Goal: Answer question/provide support: Share knowledge or assist other users

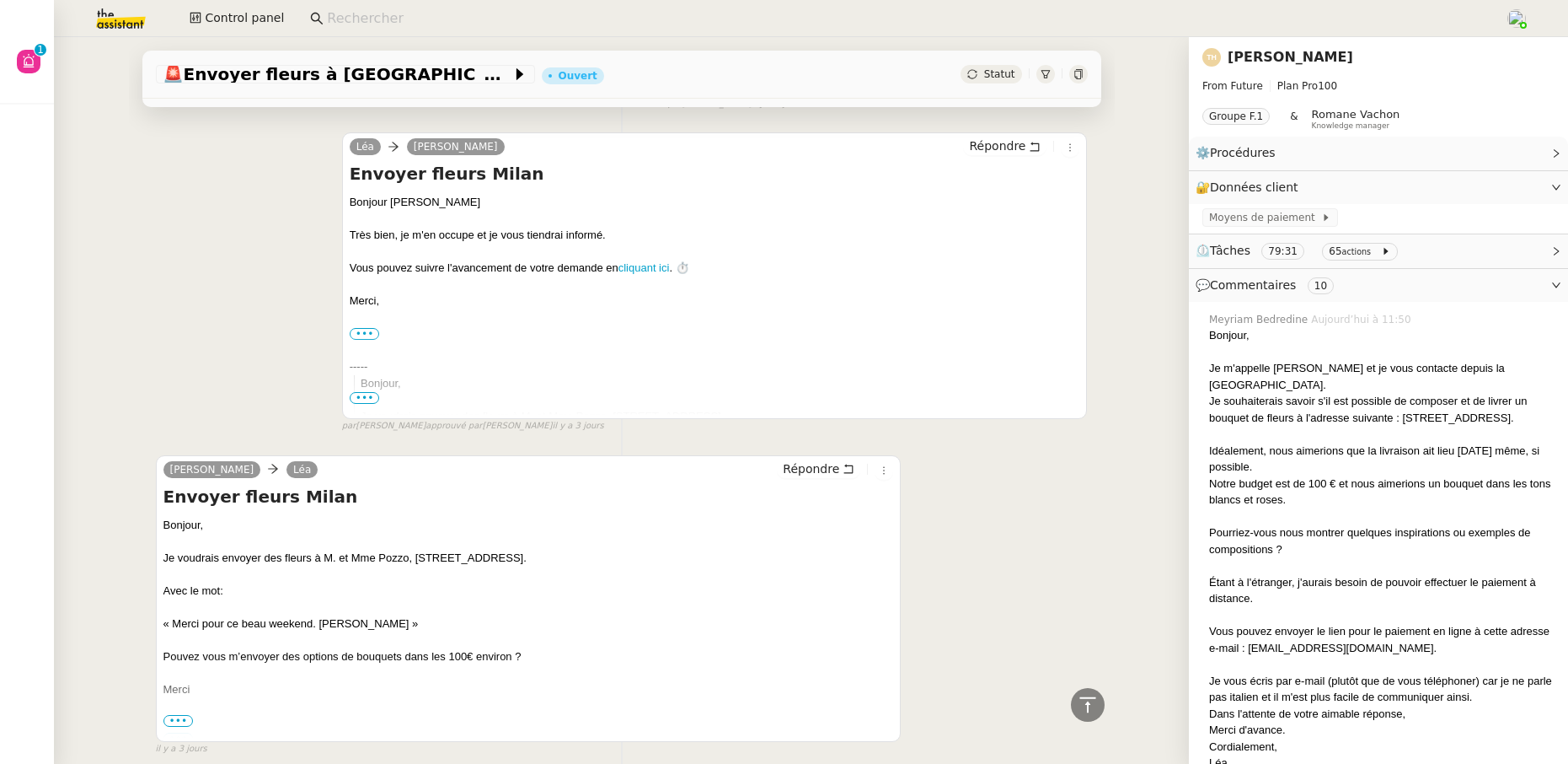
scroll to position [7982, 0]
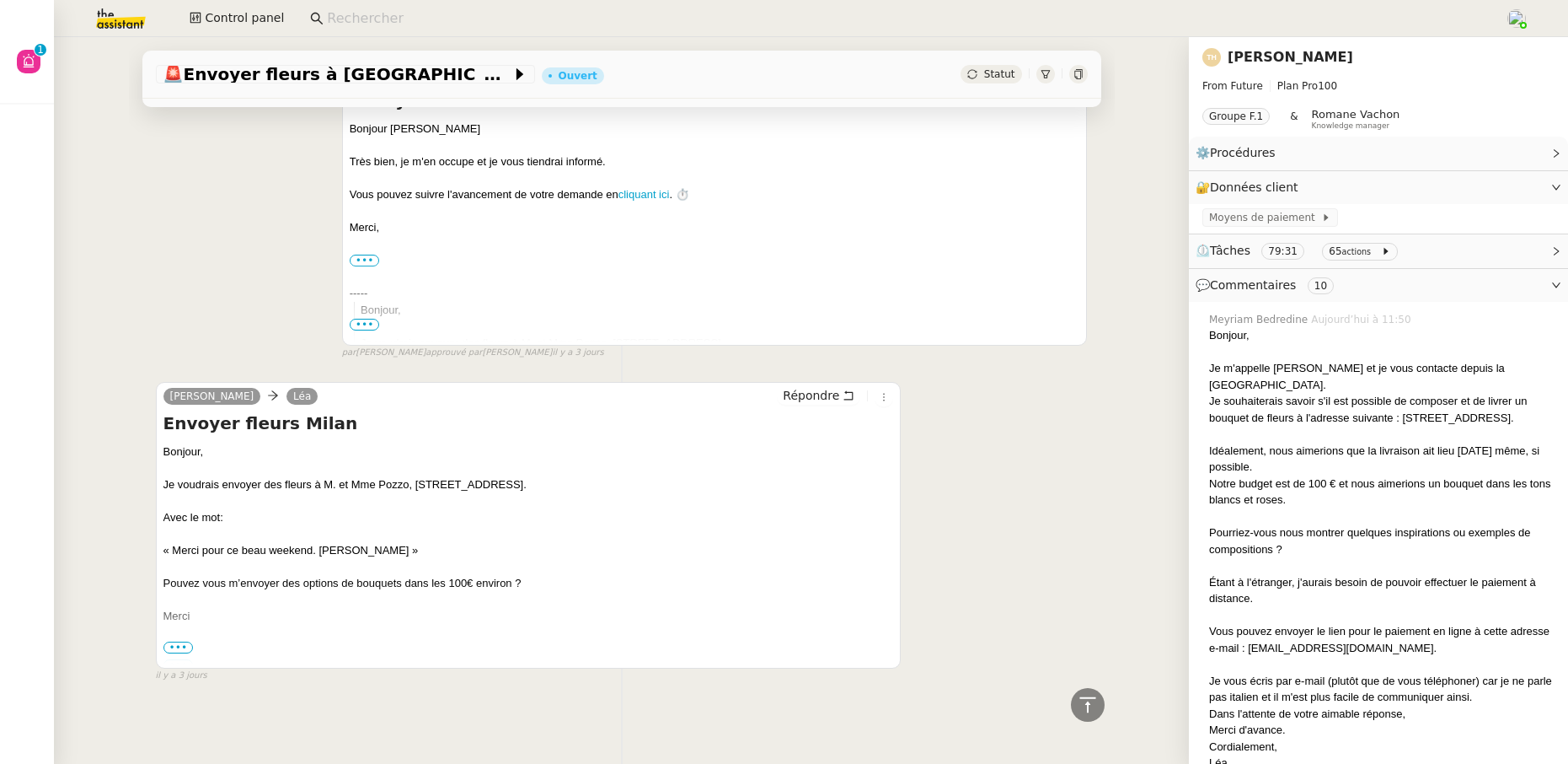
click at [169, 641] on span "•••" at bounding box center [178, 647] width 30 height 12
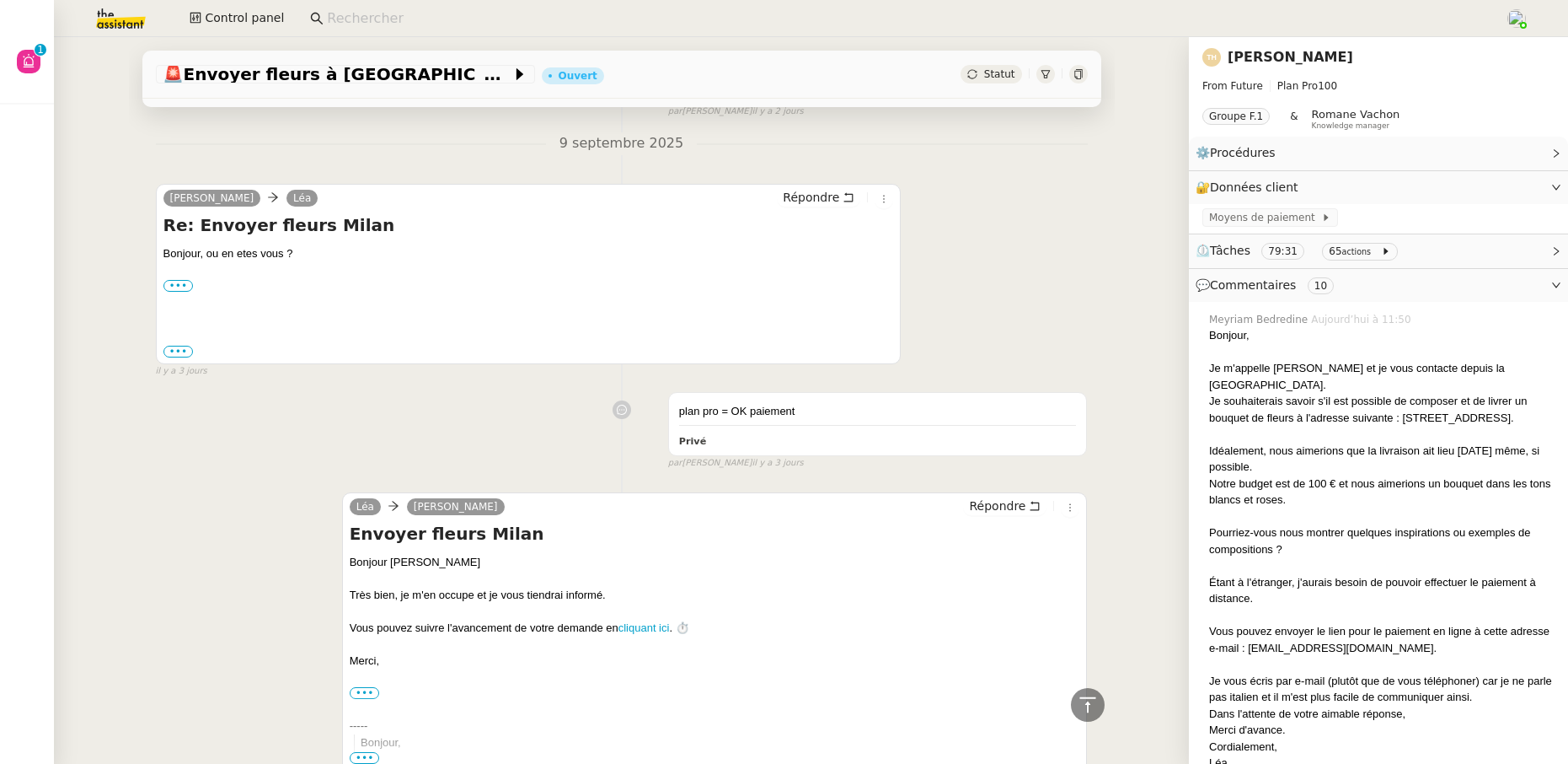
scroll to position [8092, 0]
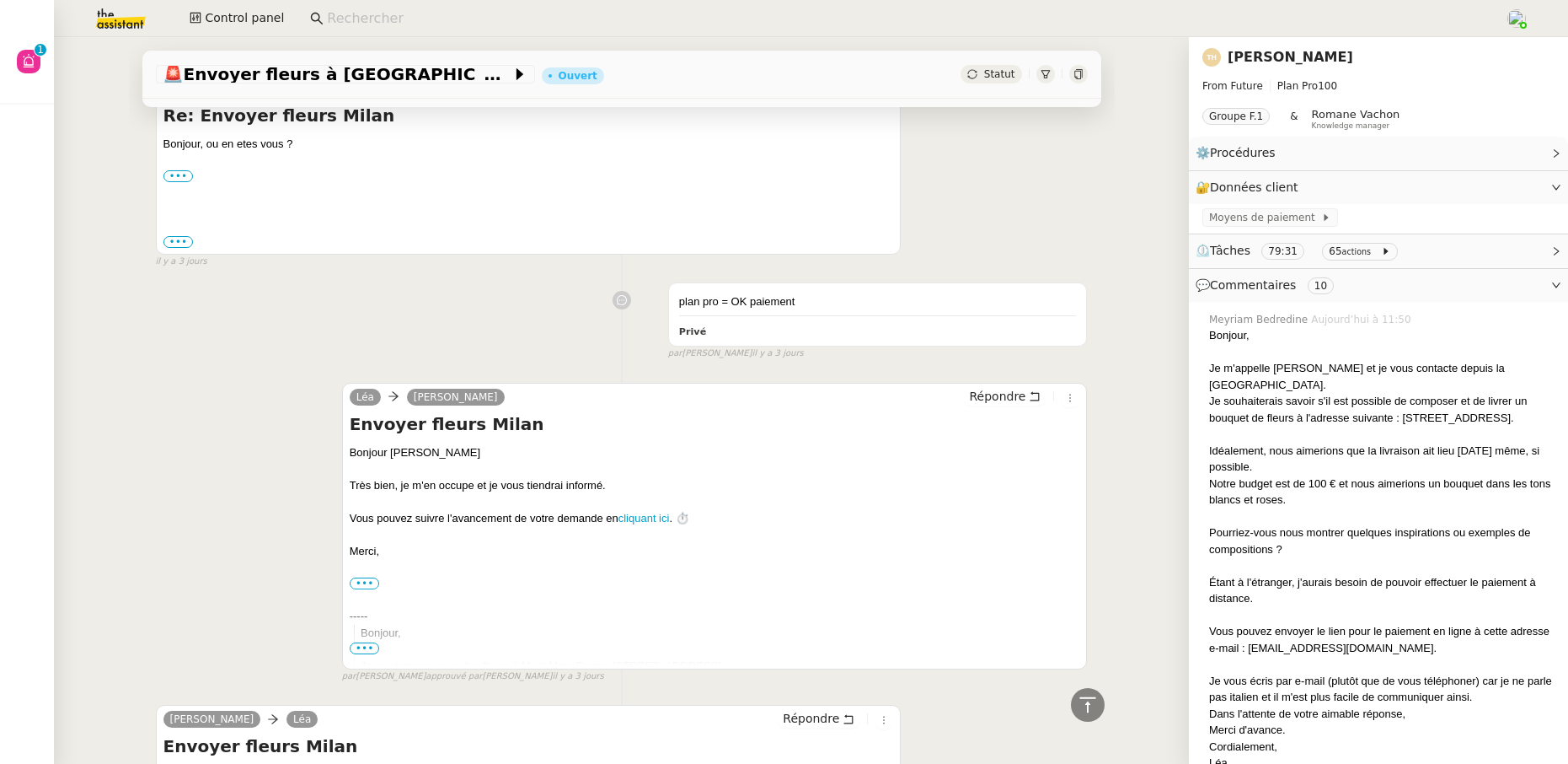
click at [375, 22] on input at bounding box center [907, 19] width 1162 height 22
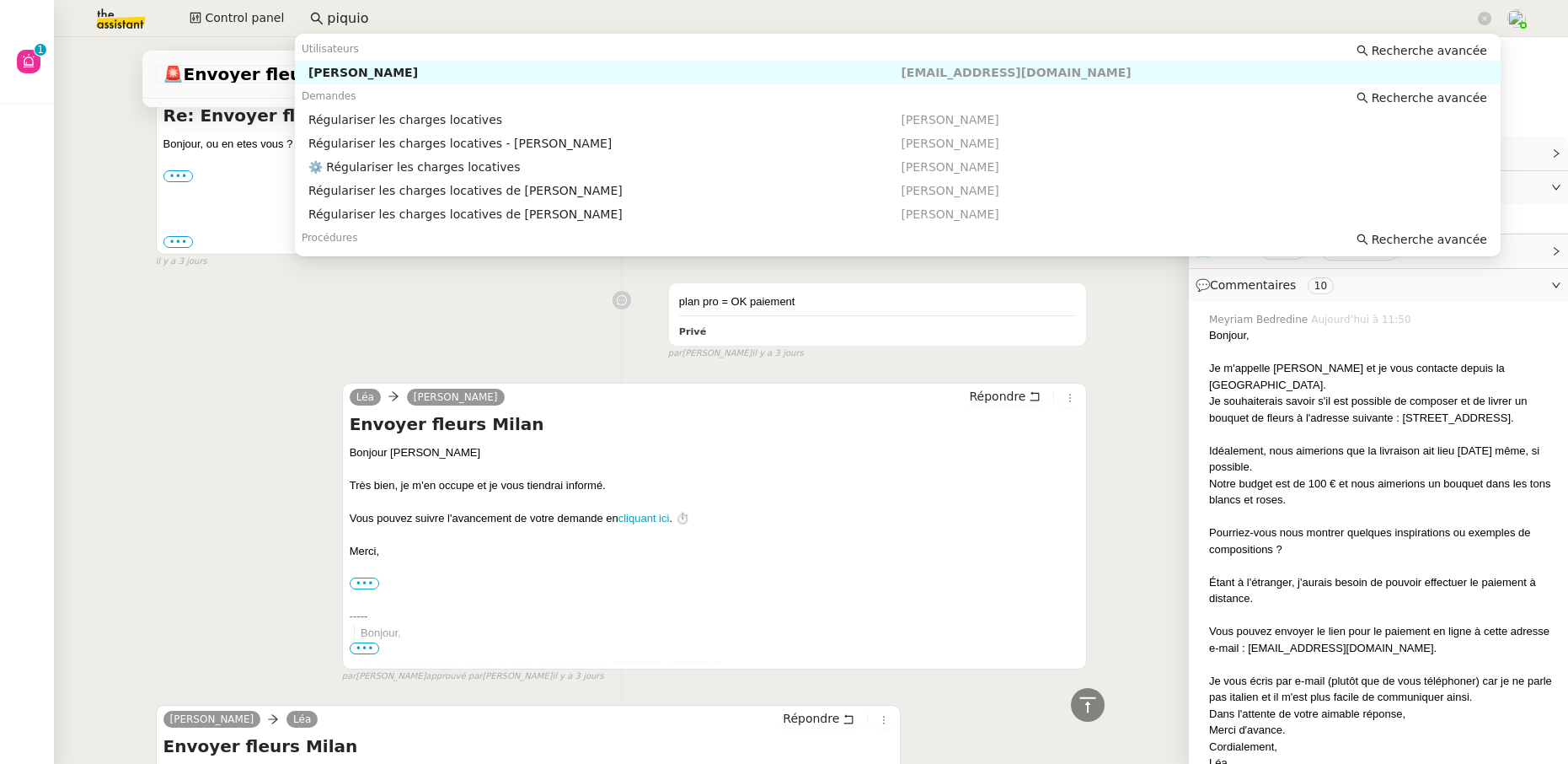
click at [389, 73] on div "Pascal PIQUIONNE" at bounding box center [605, 73] width 593 height 16
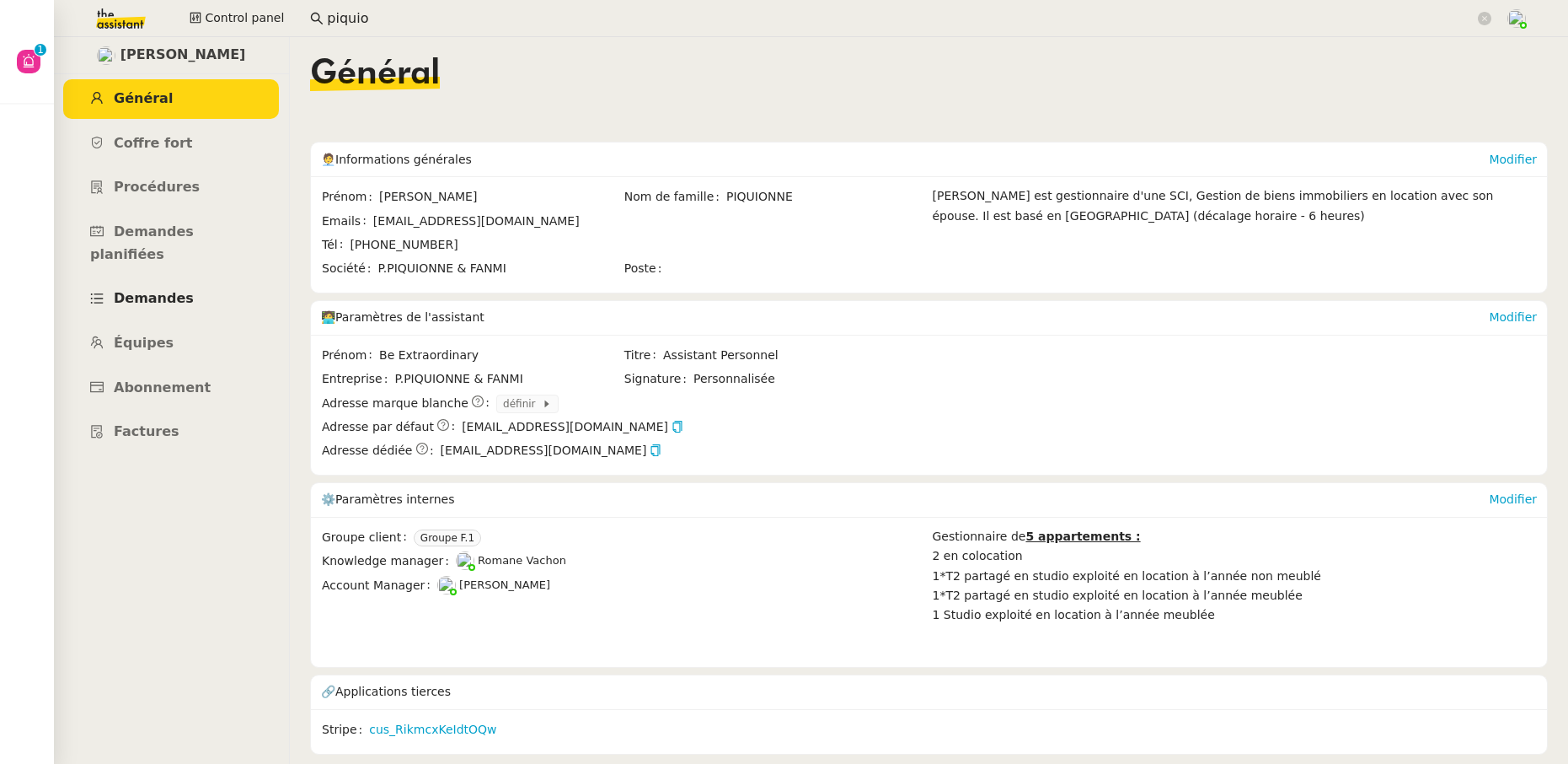
click at [169, 284] on link "Demandes" at bounding box center [170, 299] width 215 height 40
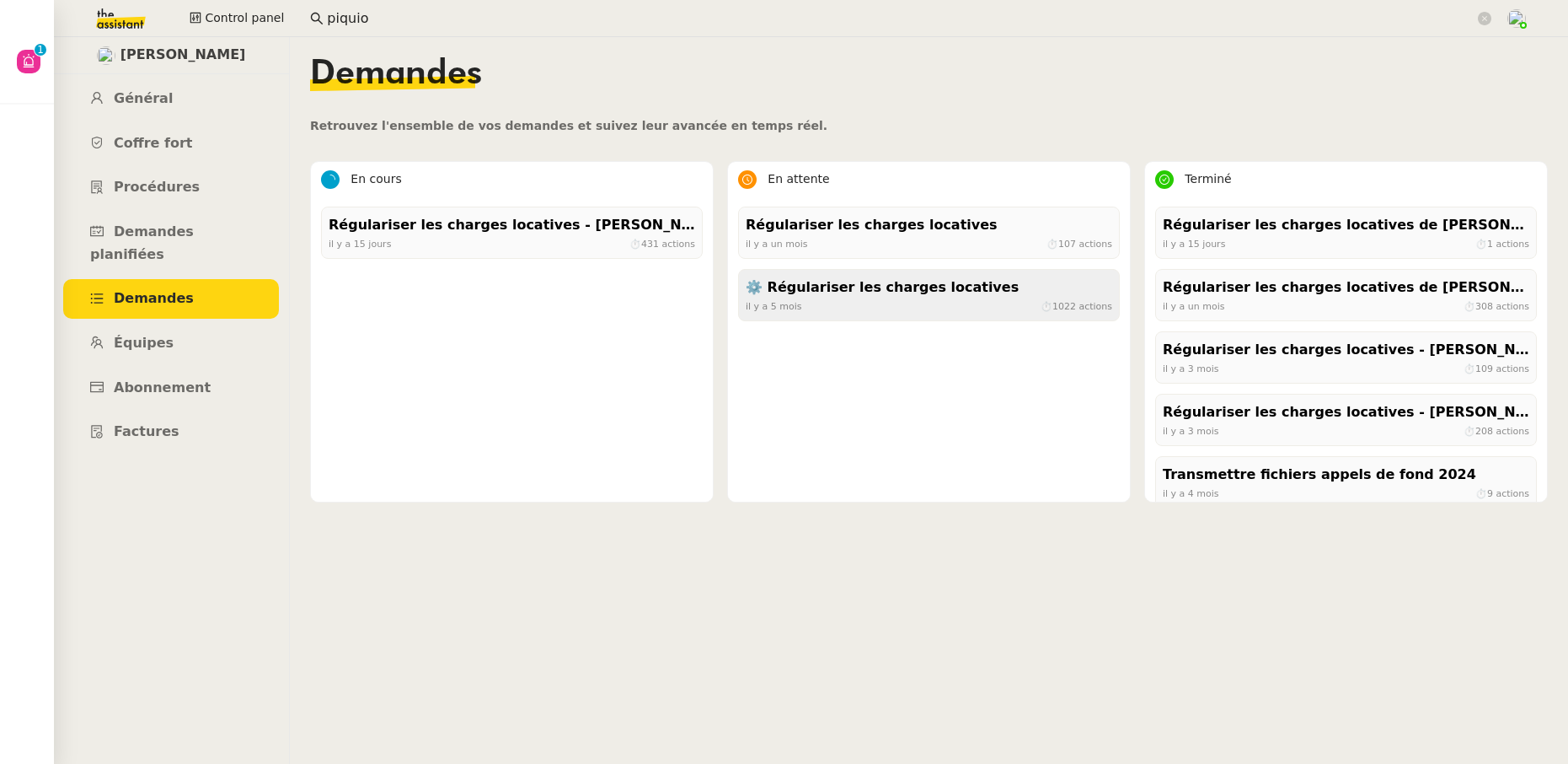
click at [806, 315] on div "⚙️ Régulariser les charges locatives il y a 5 mois ⏱ 1022 actions" at bounding box center [928, 295] width 381 height 52
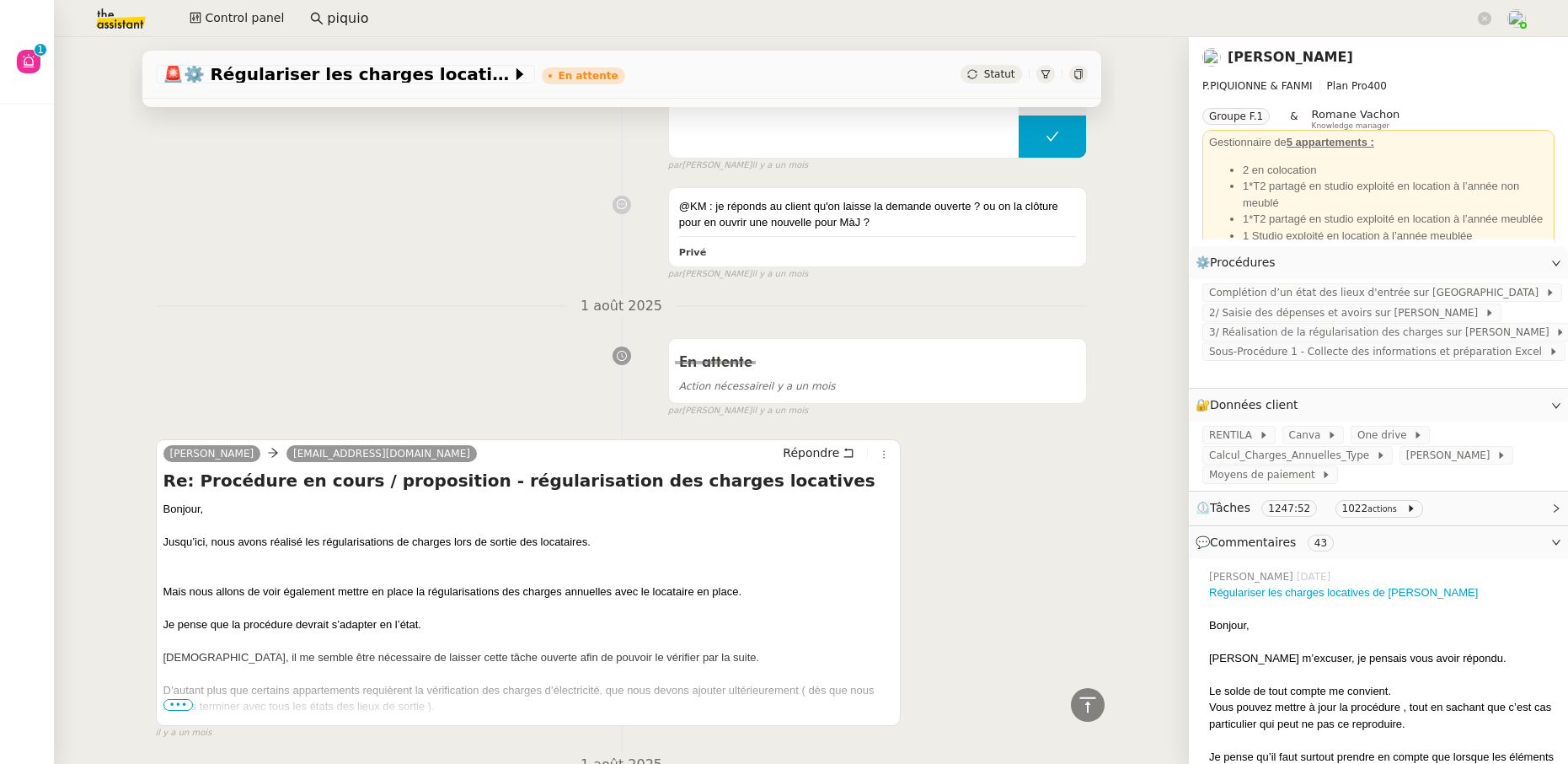
scroll to position [2995, 0]
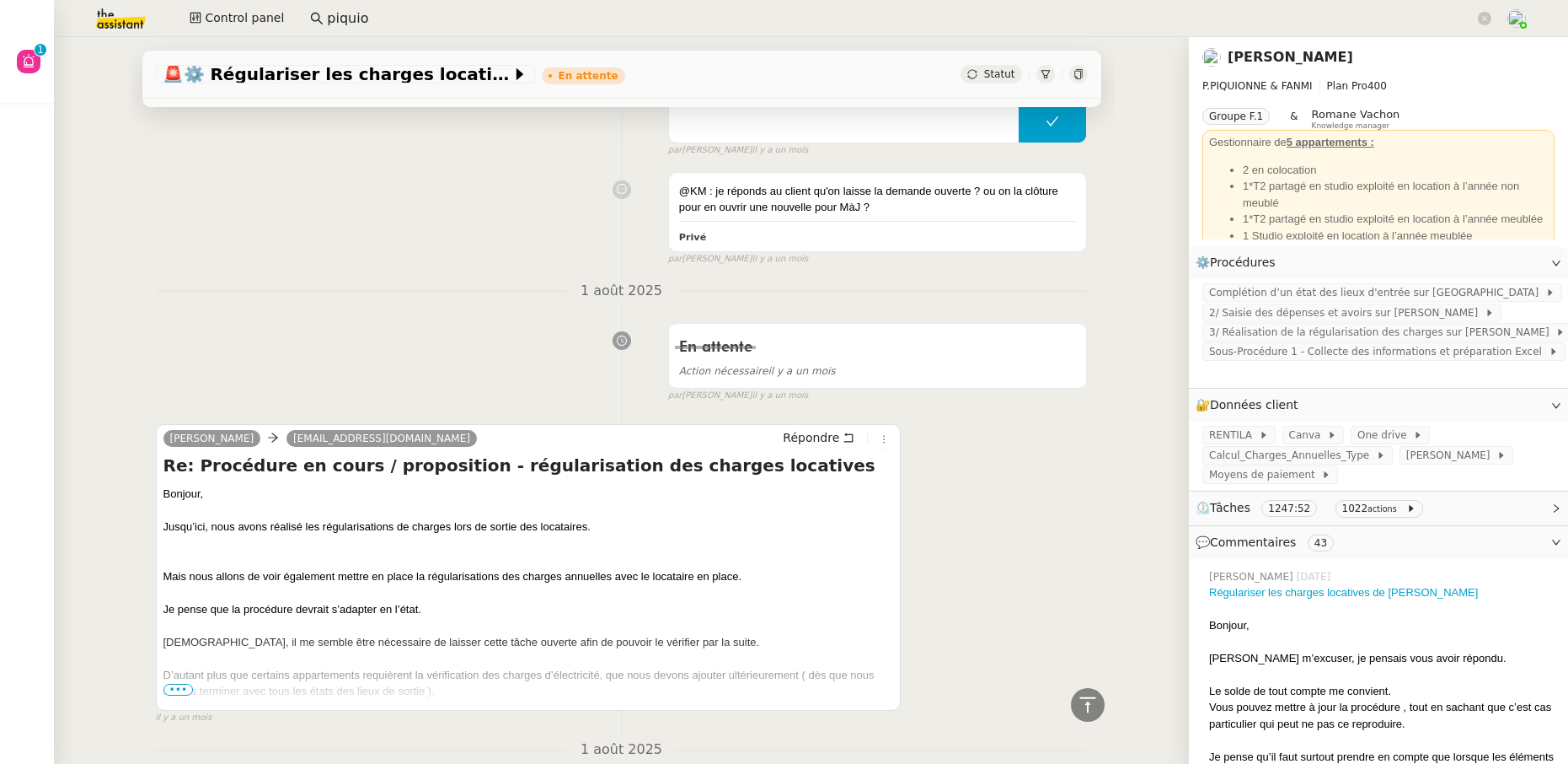
click at [168, 692] on span "•••" at bounding box center [178, 690] width 30 height 12
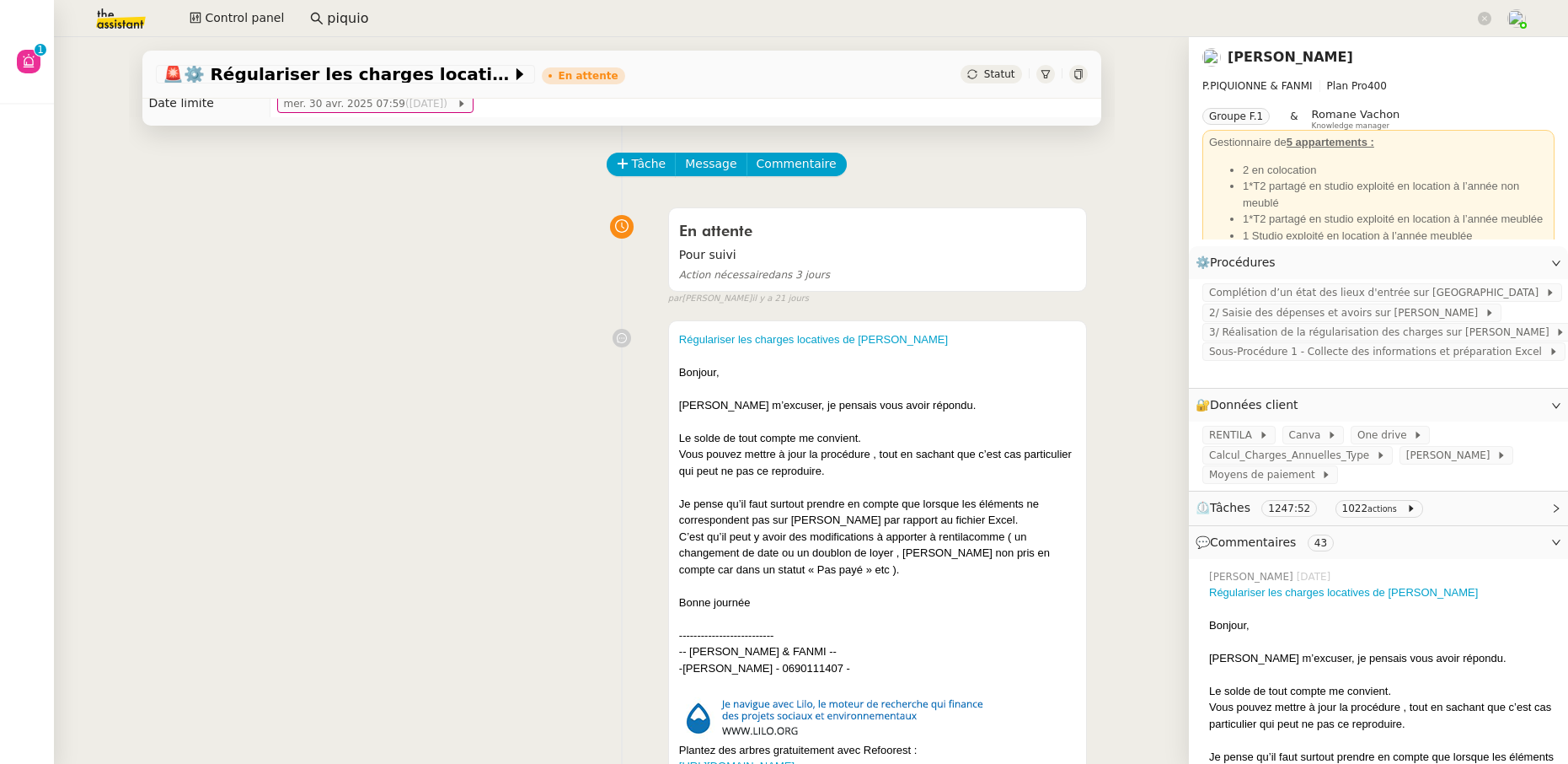
scroll to position [0, 0]
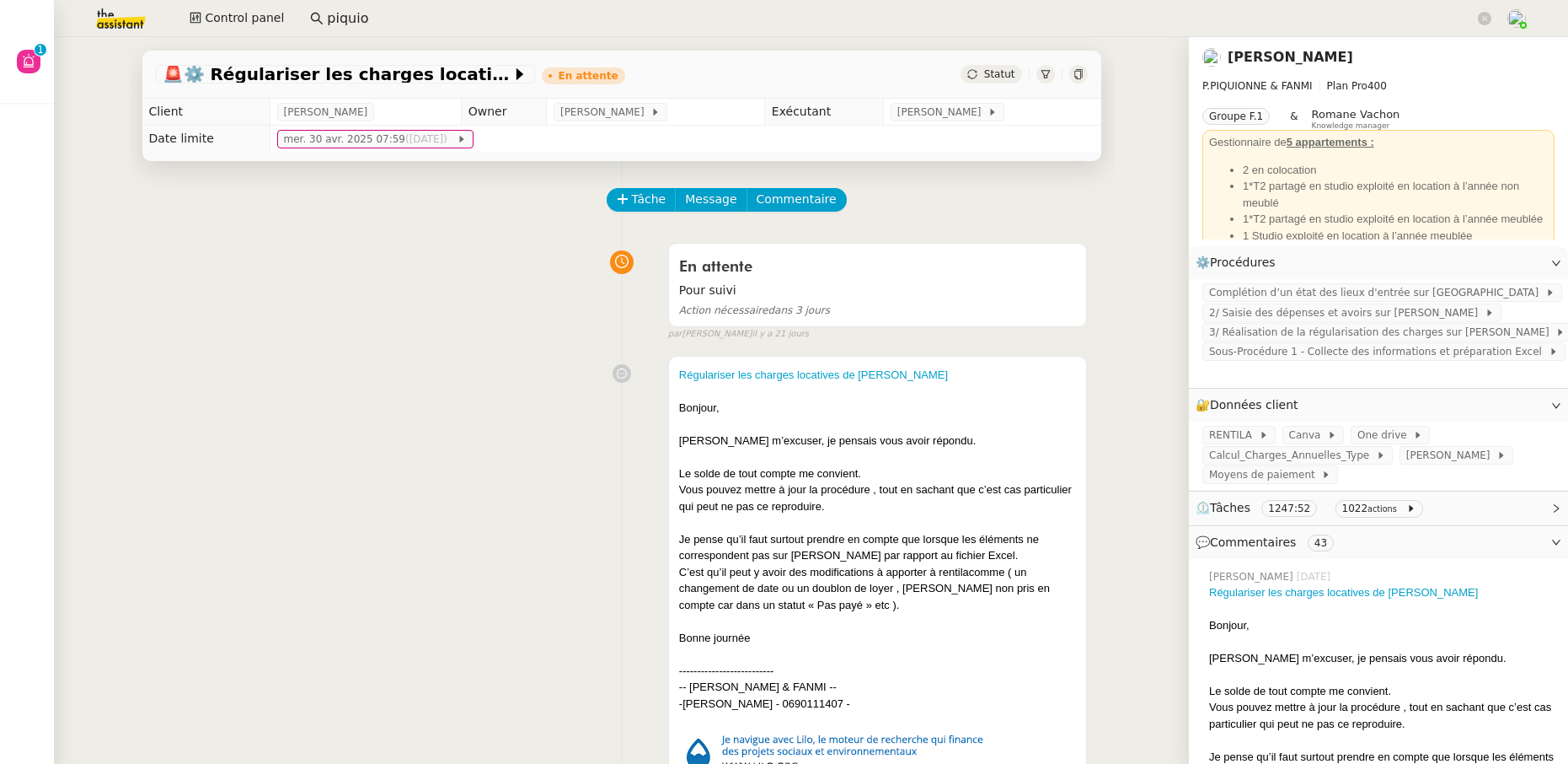
click at [1308, 60] on link "Pascal PIQUIONNE" at bounding box center [1290, 57] width 125 height 16
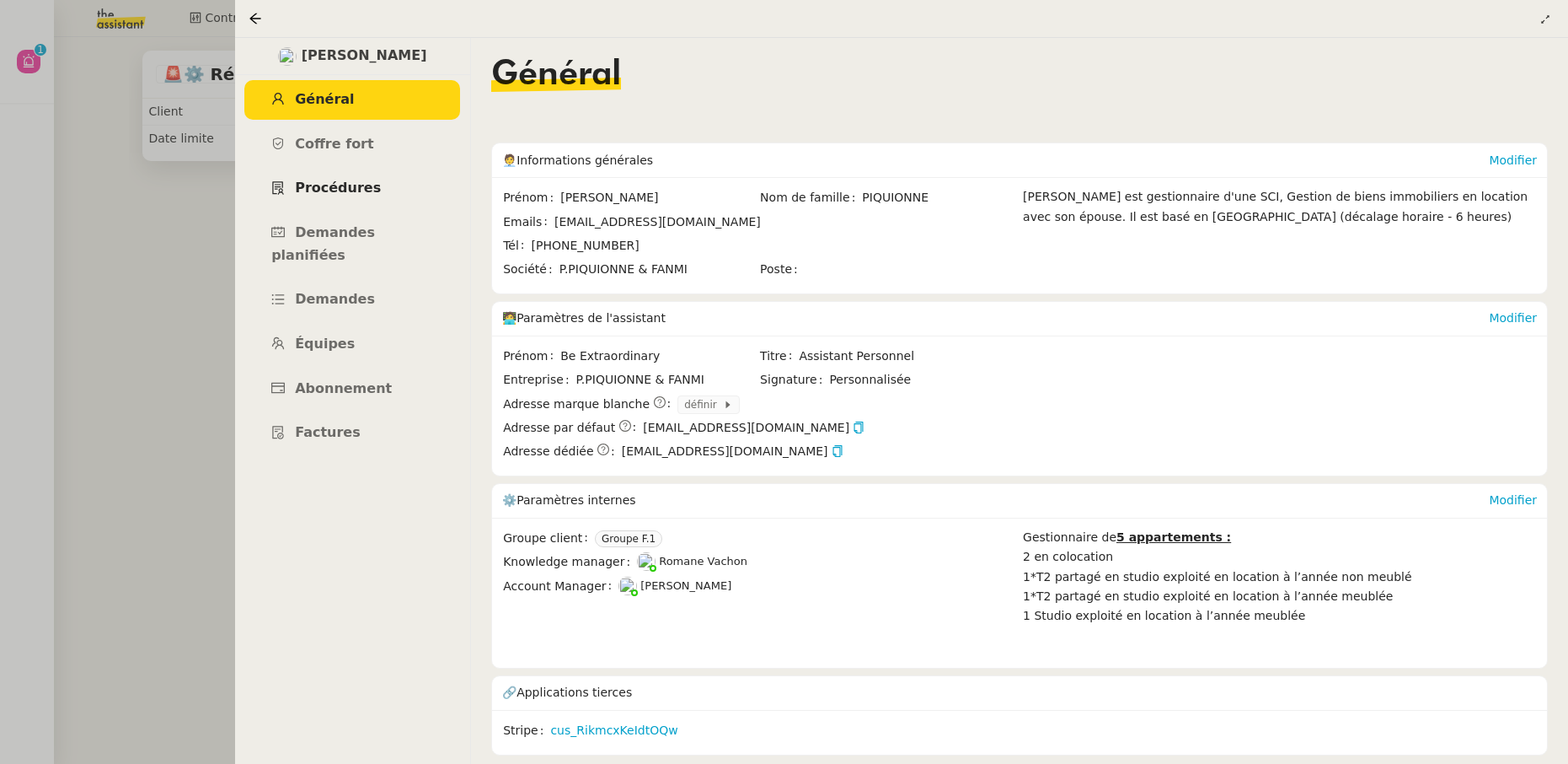
click at [355, 199] on link "Procédures" at bounding box center [352, 189] width 215 height 40
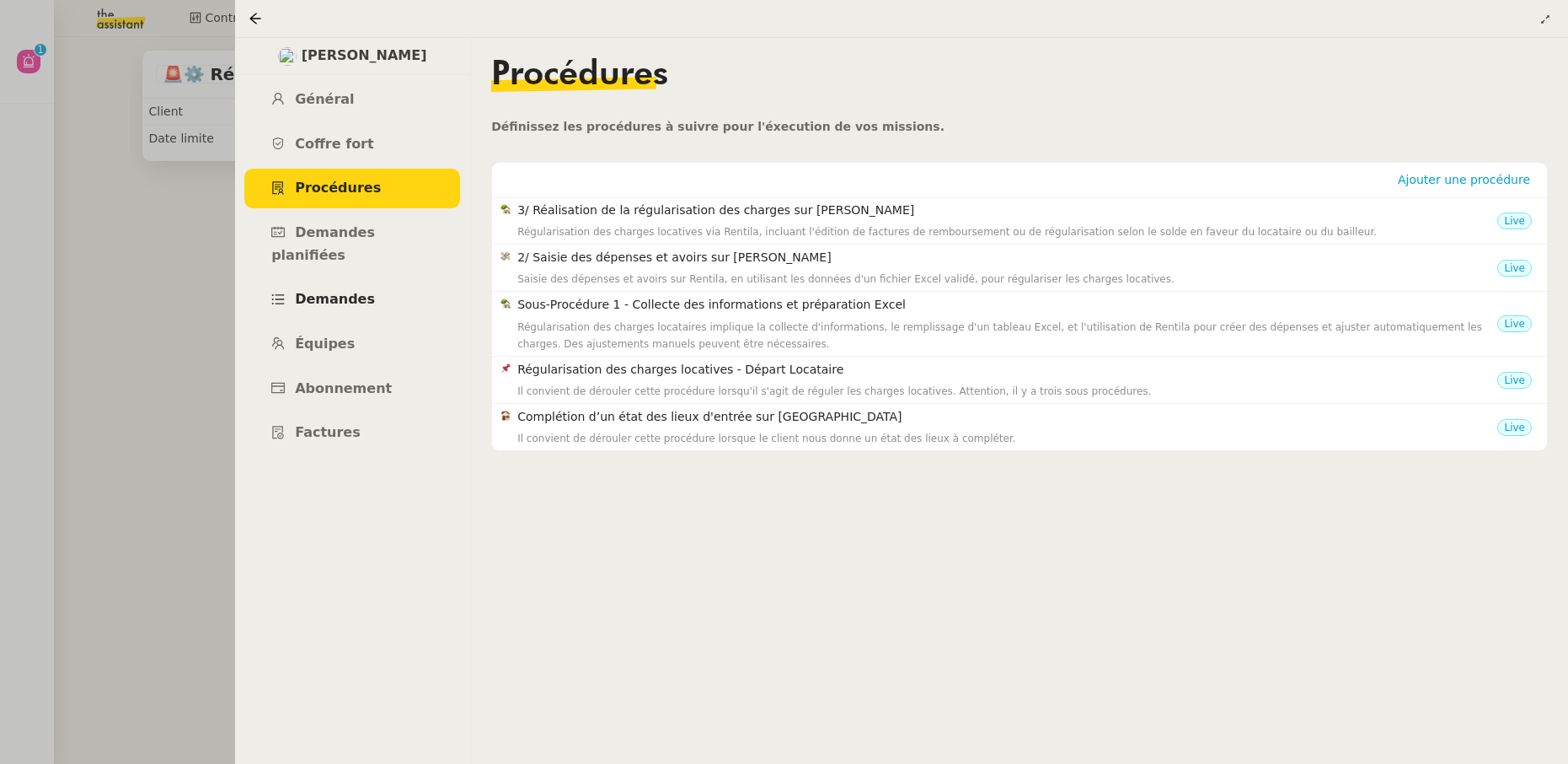
click at [351, 291] on span "Demandes" at bounding box center [335, 299] width 80 height 16
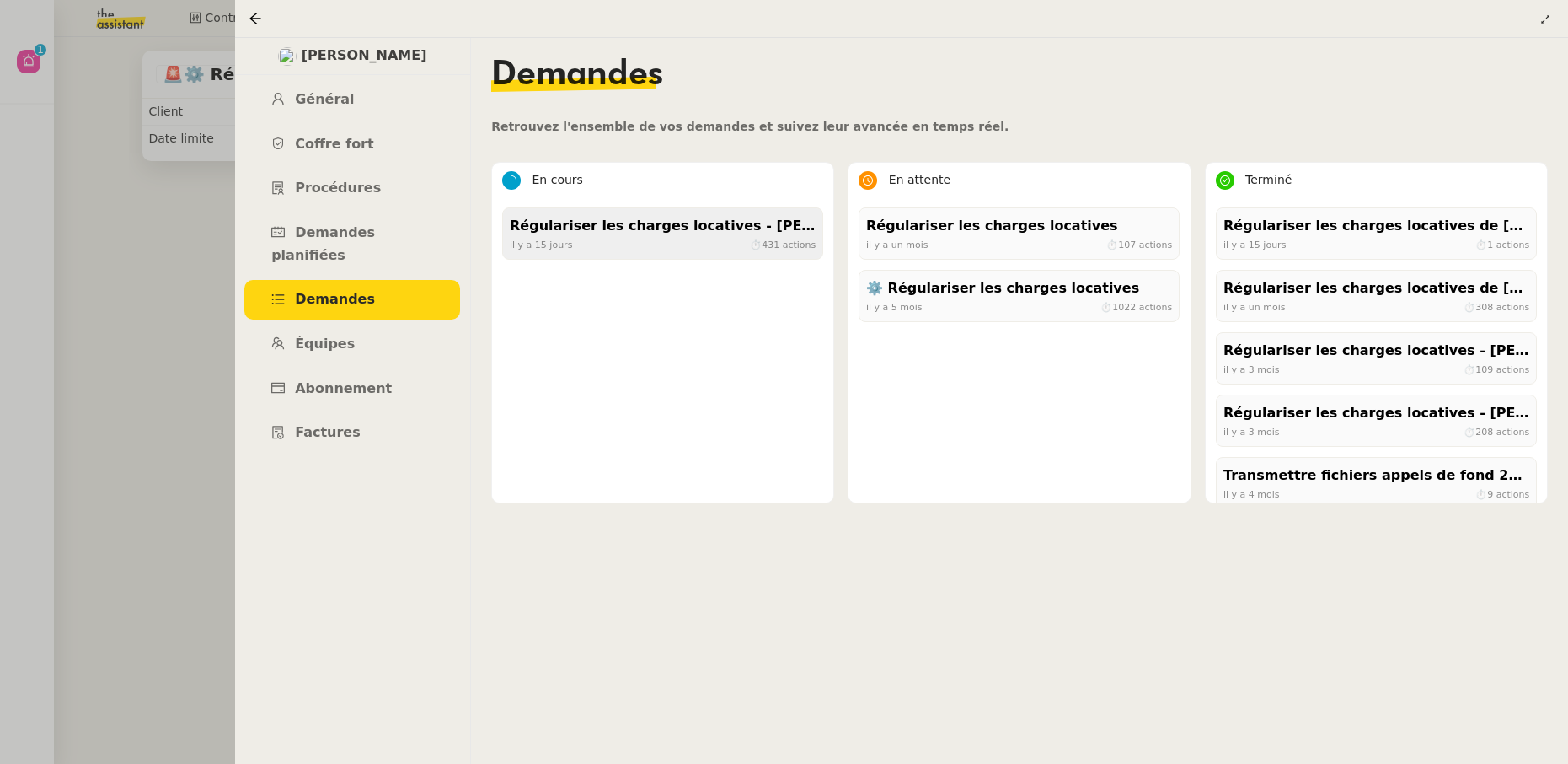
click at [611, 243] on div "il y a 15 jours ⏱ 431 actions" at bounding box center [662, 245] width 306 height 16
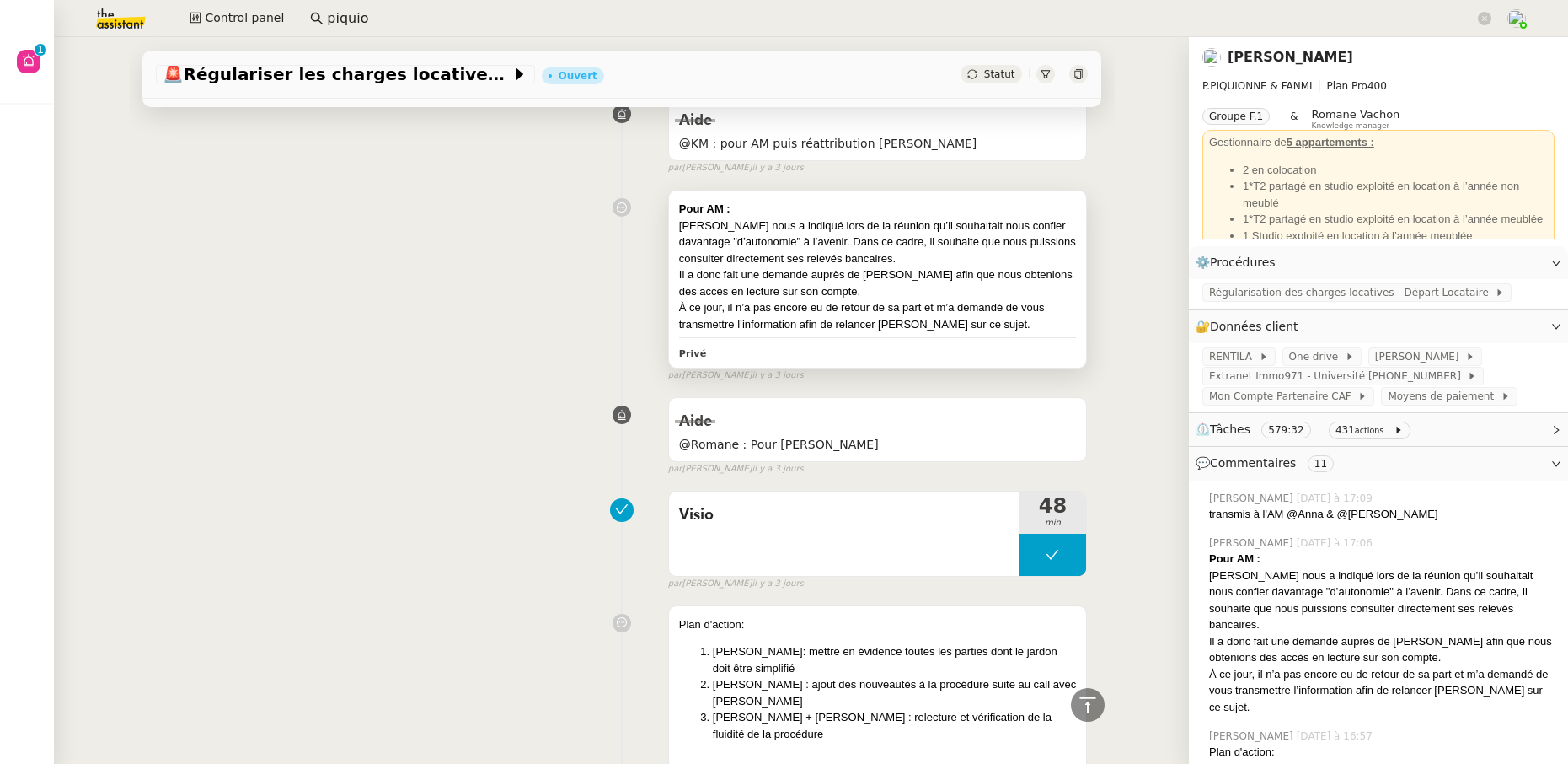
scroll to position [869, 0]
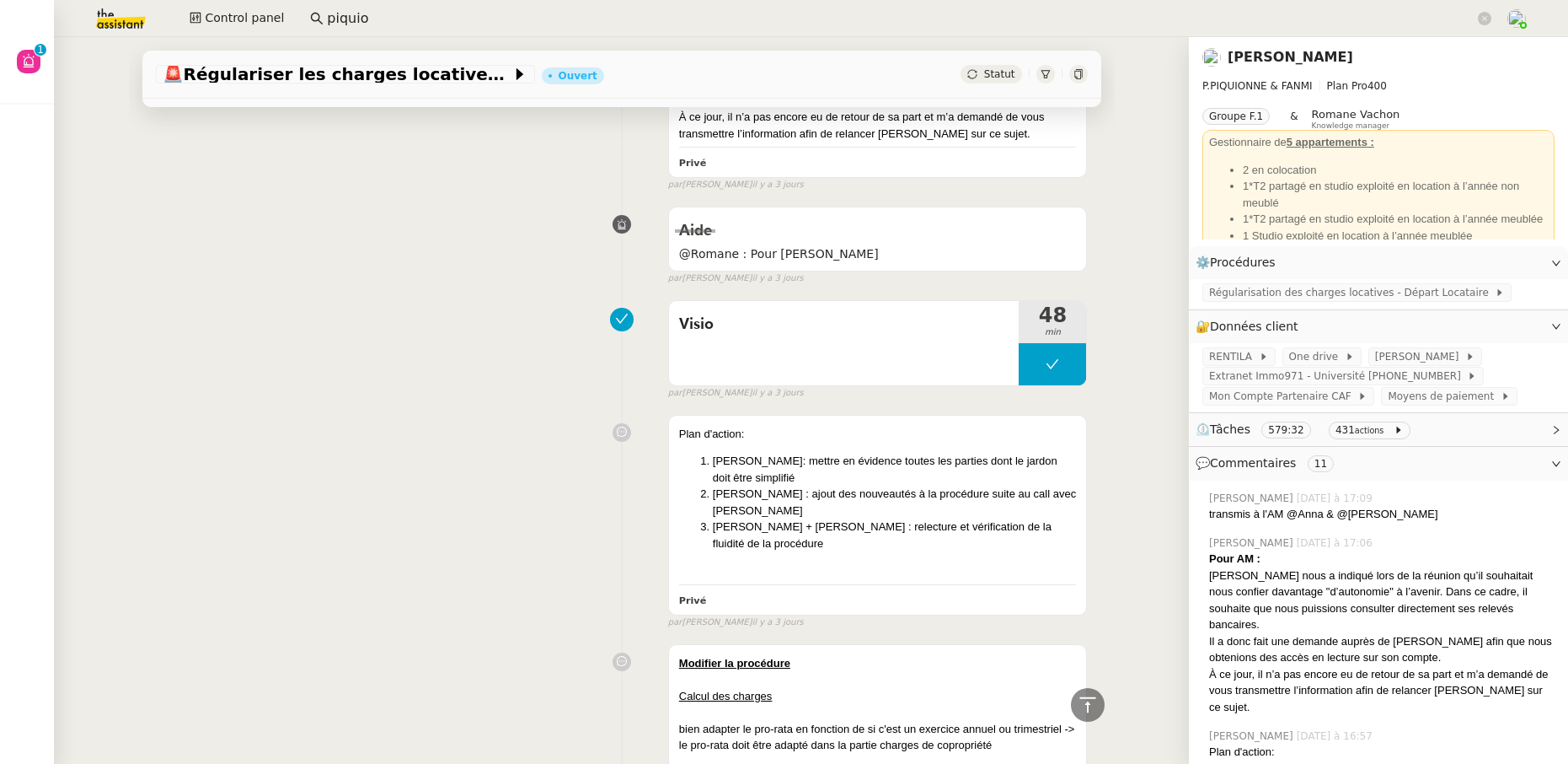
click at [1231, 53] on link "Pascal PIQUIONNE" at bounding box center [1290, 57] width 125 height 16
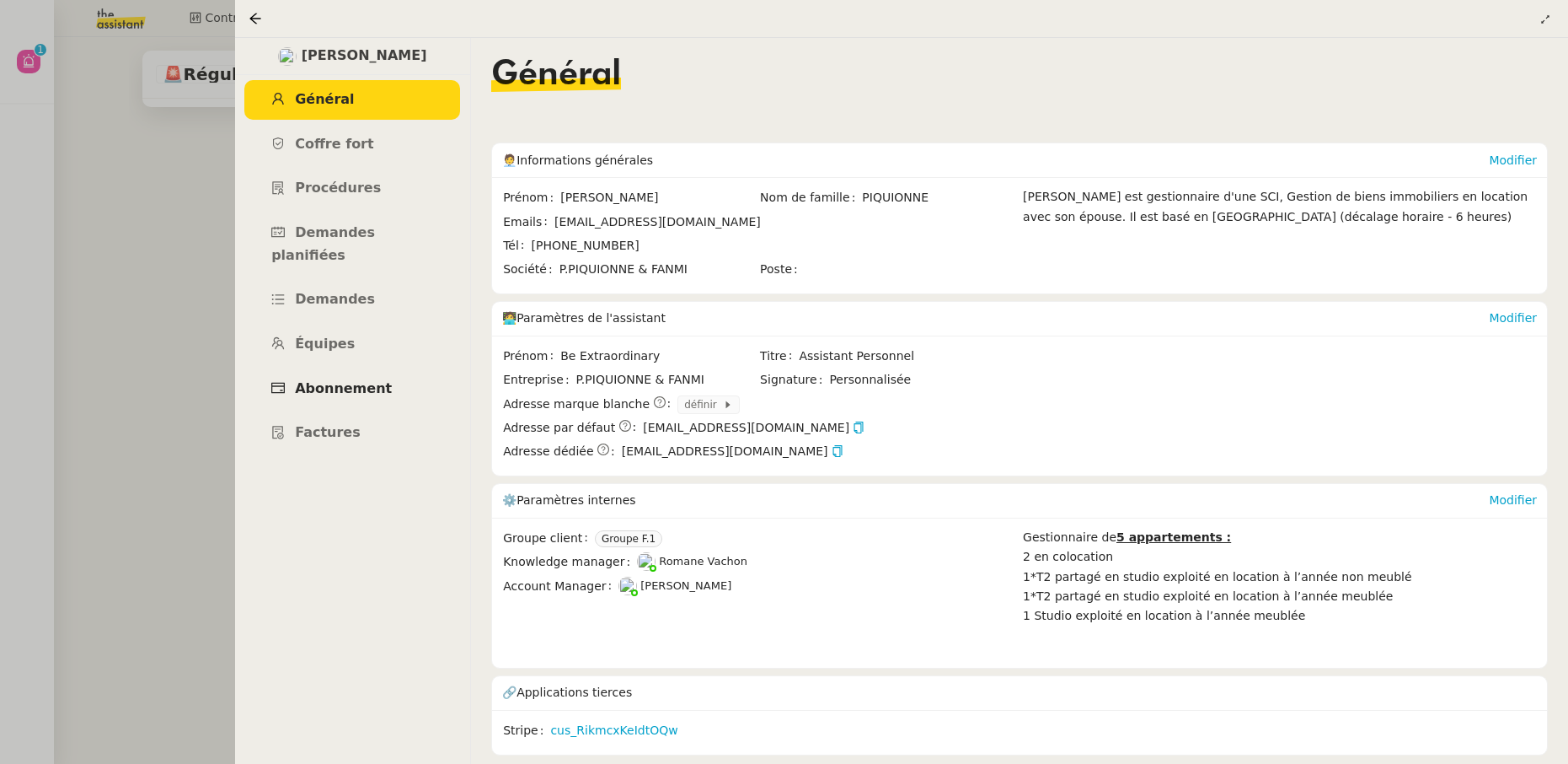
click at [360, 380] on span "Abonnement" at bounding box center [343, 388] width 97 height 16
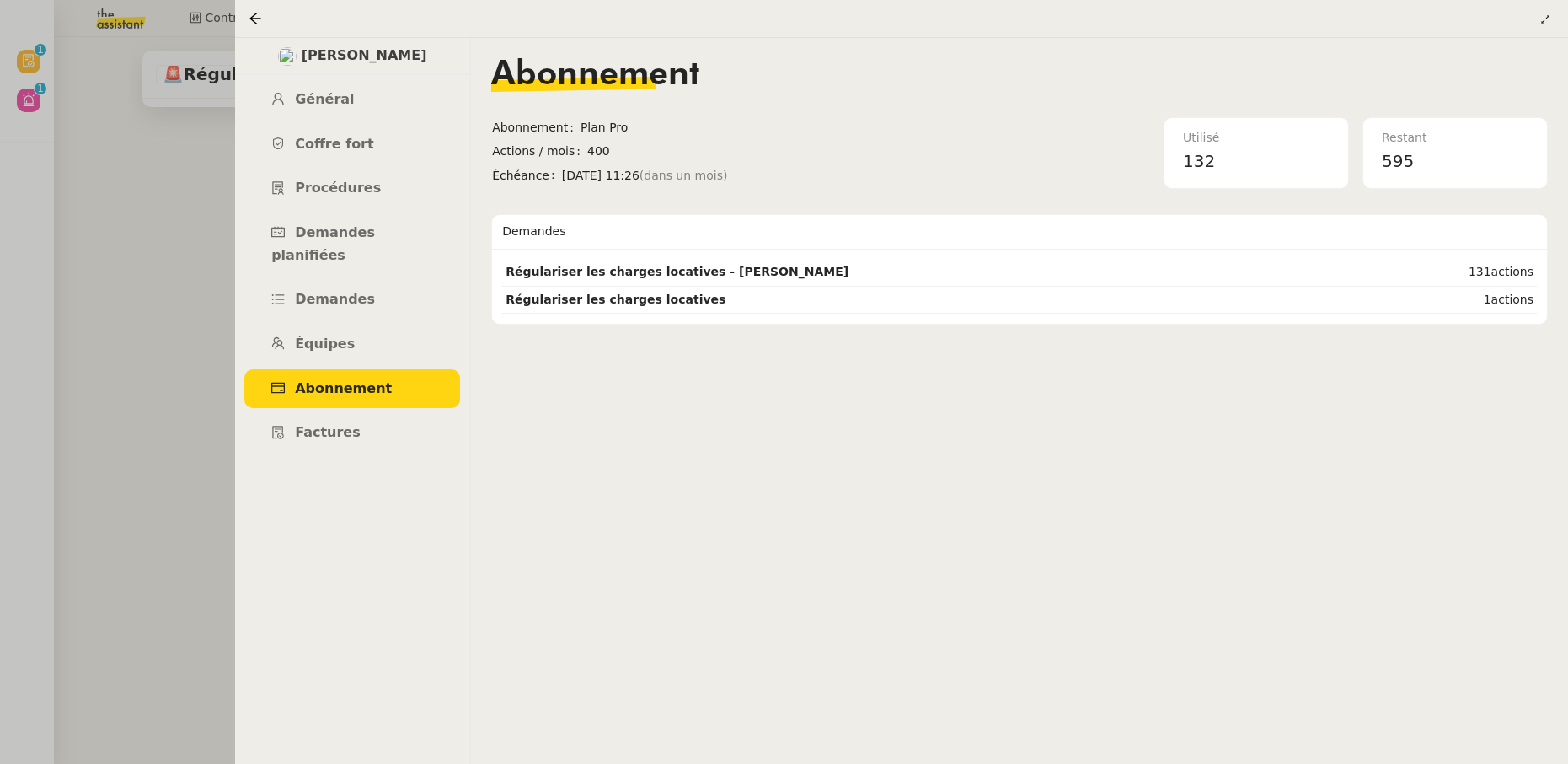
click at [243, 10] on nz-page-header at bounding box center [901, 19] width 1333 height 38
click at [254, 16] on icon at bounding box center [255, 19] width 14 height 14
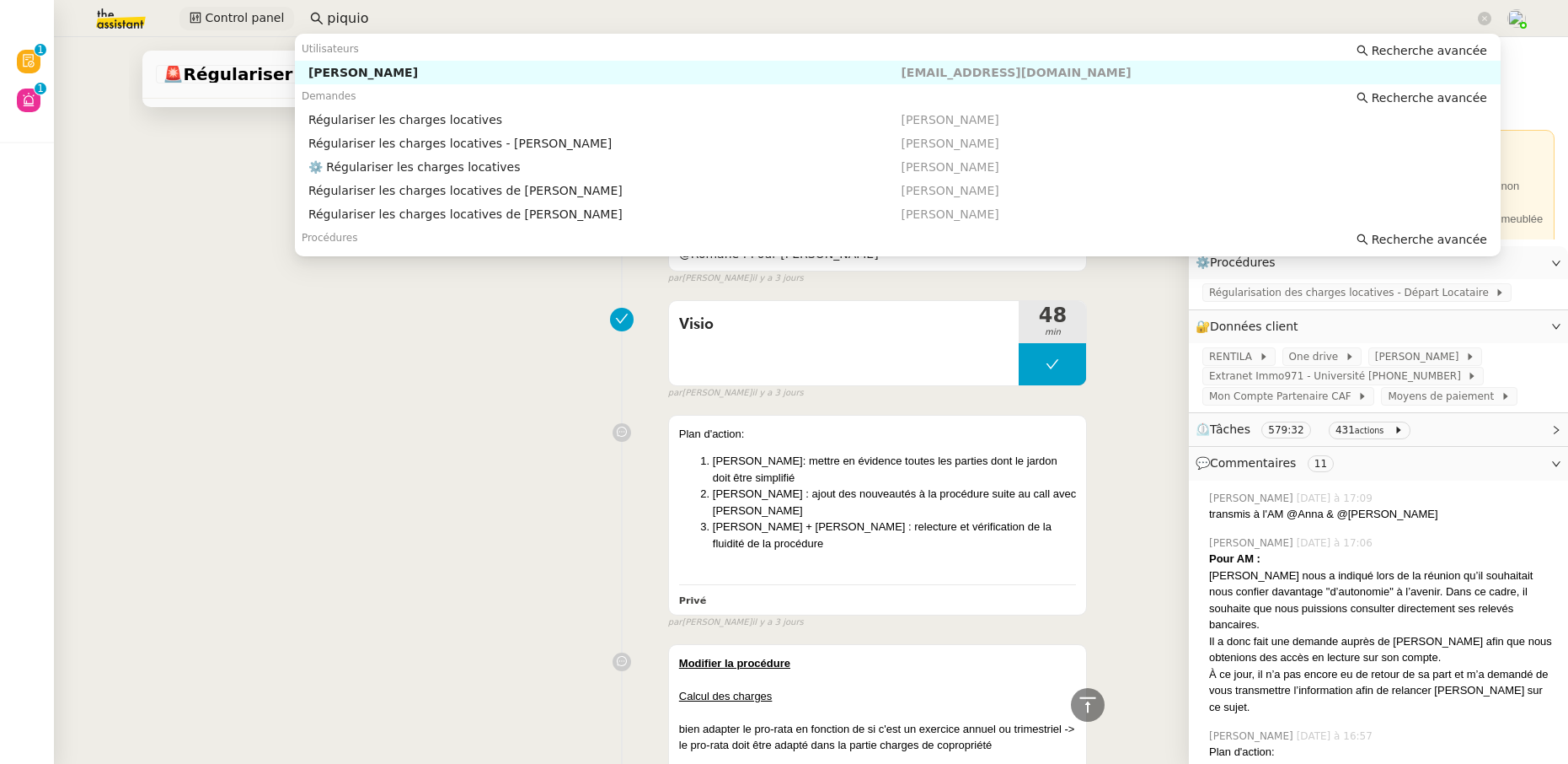
drag, startPoint x: 390, startPoint y: 21, endPoint x: 248, endPoint y: 17, distance: 142.1
click at [248, 17] on div "Control panel piquio" at bounding box center [784, 18] width 1484 height 37
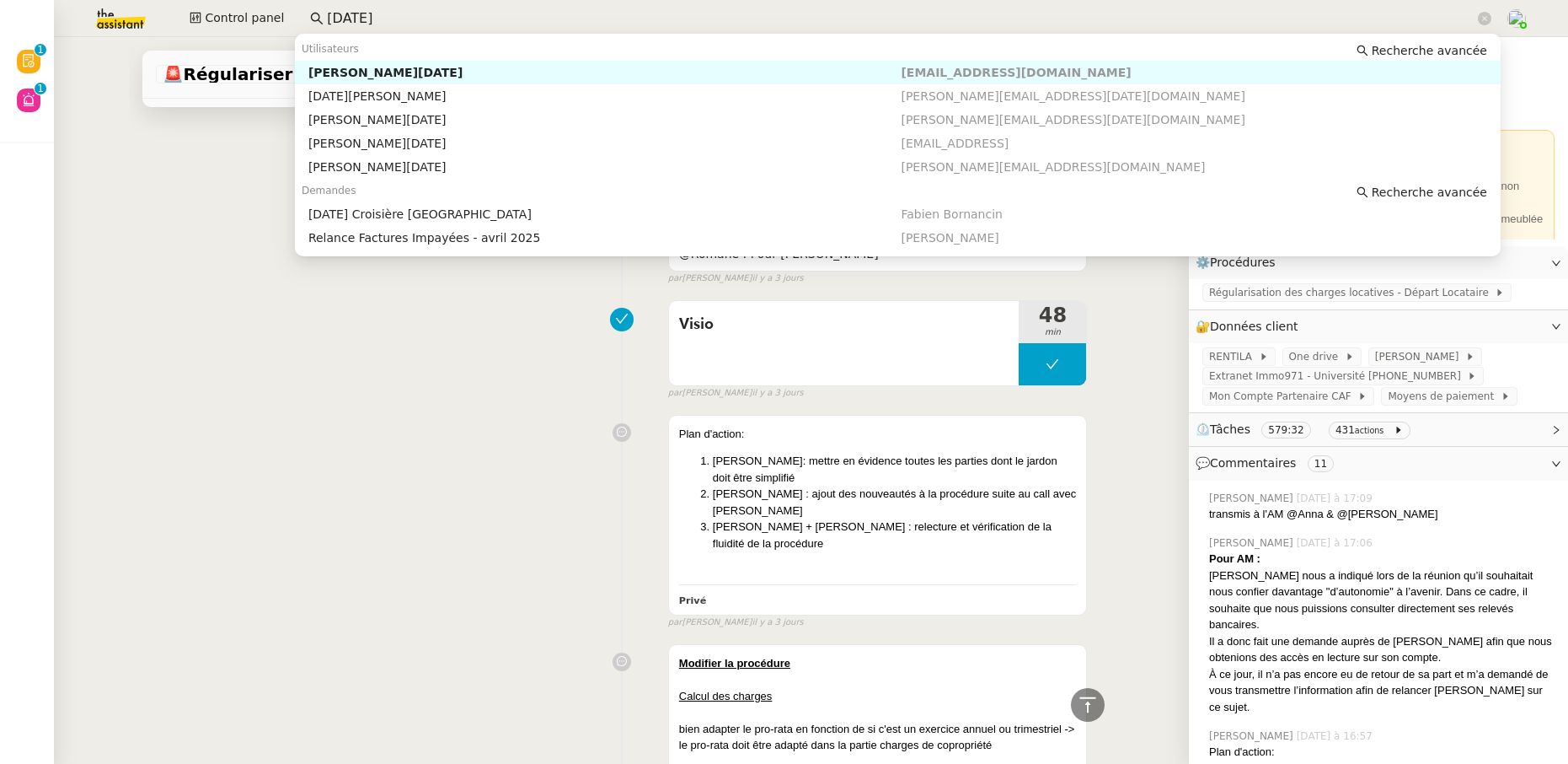
click at [339, 75] on div "Sandra Toussaint" at bounding box center [605, 73] width 593 height 16
type input "toussaint"
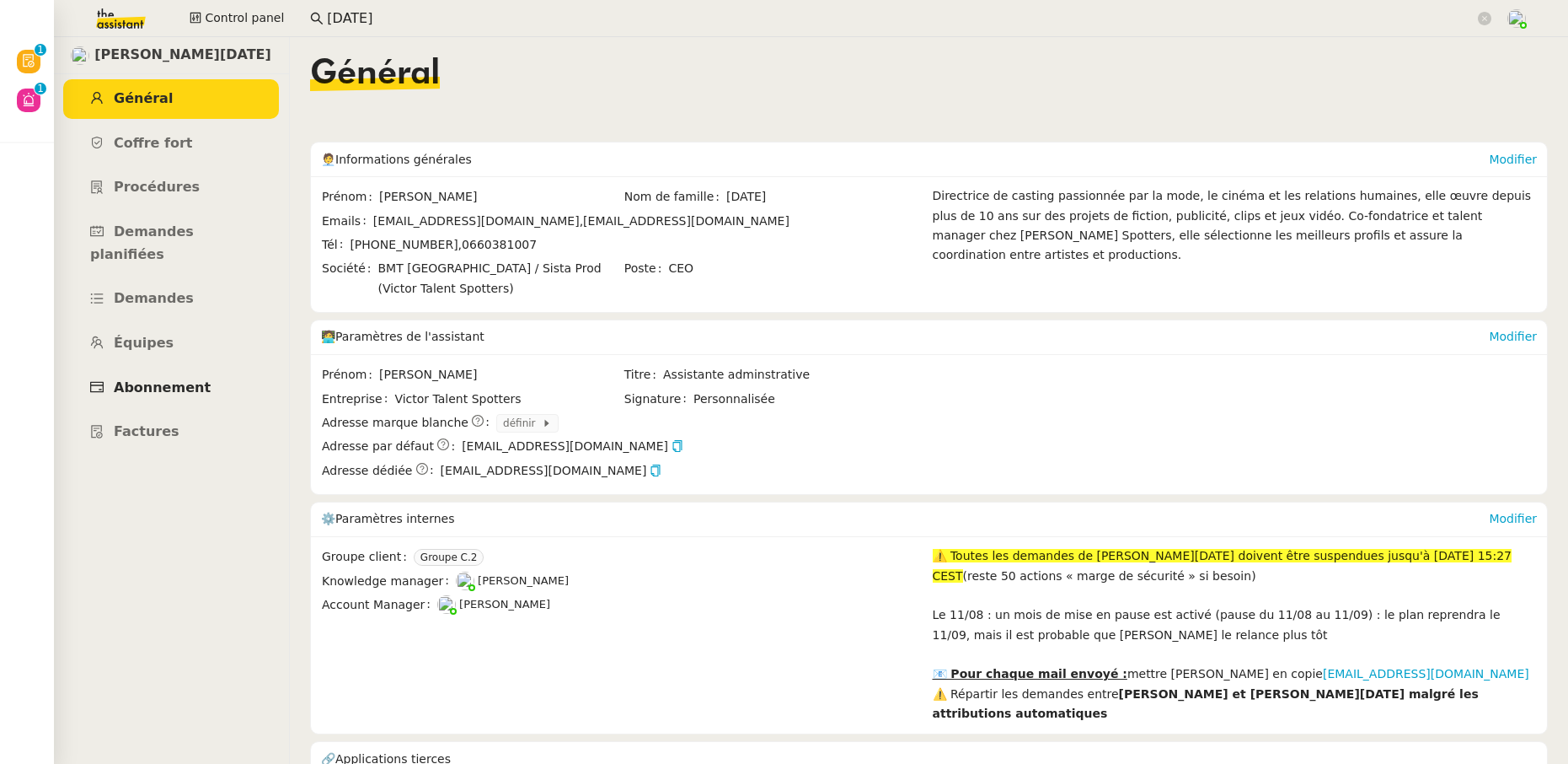
click at [182, 379] on span "Abonnement" at bounding box center [163, 387] width 97 height 16
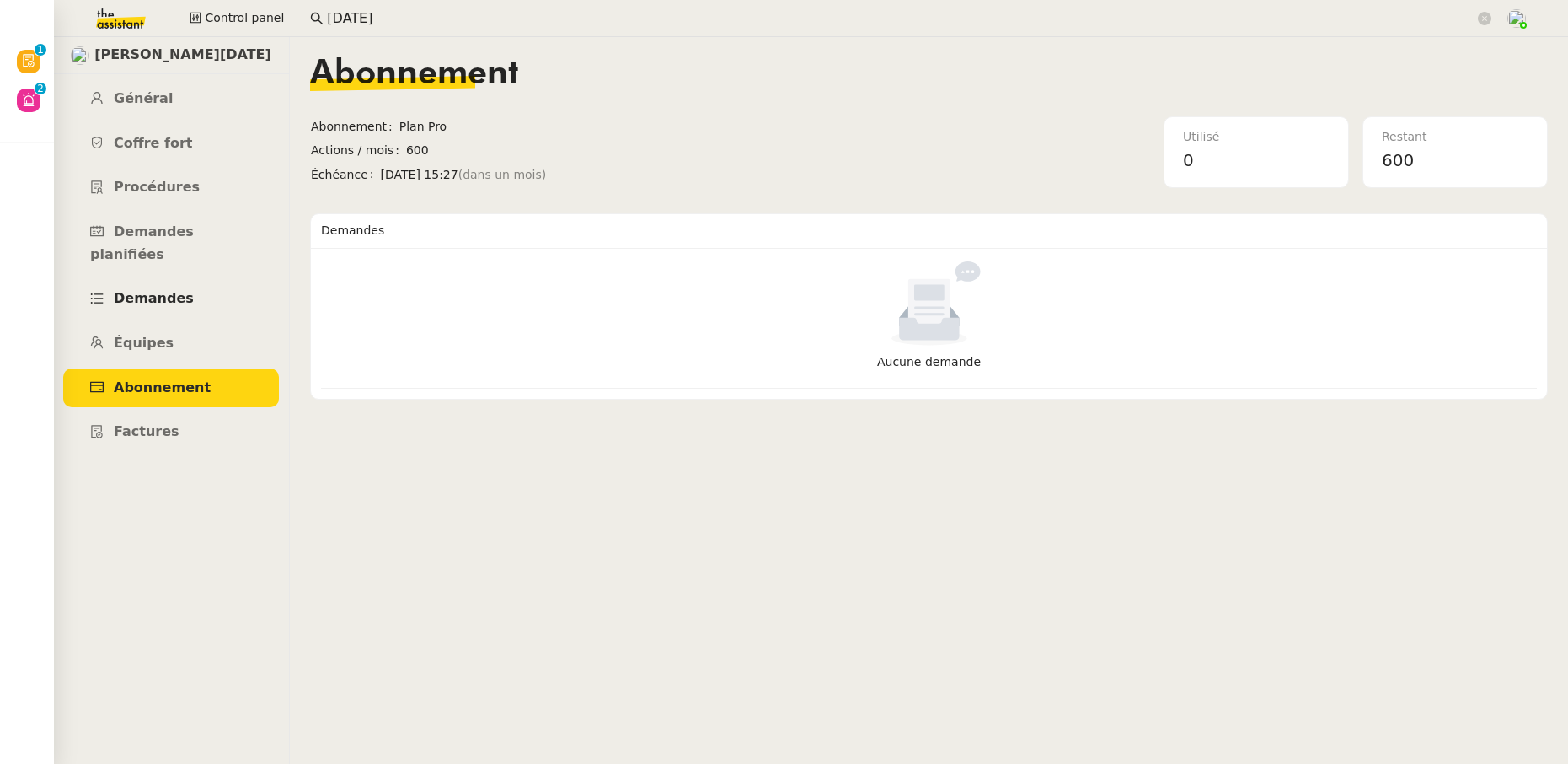
click at [158, 290] on span "Demandes" at bounding box center [154, 298] width 80 height 16
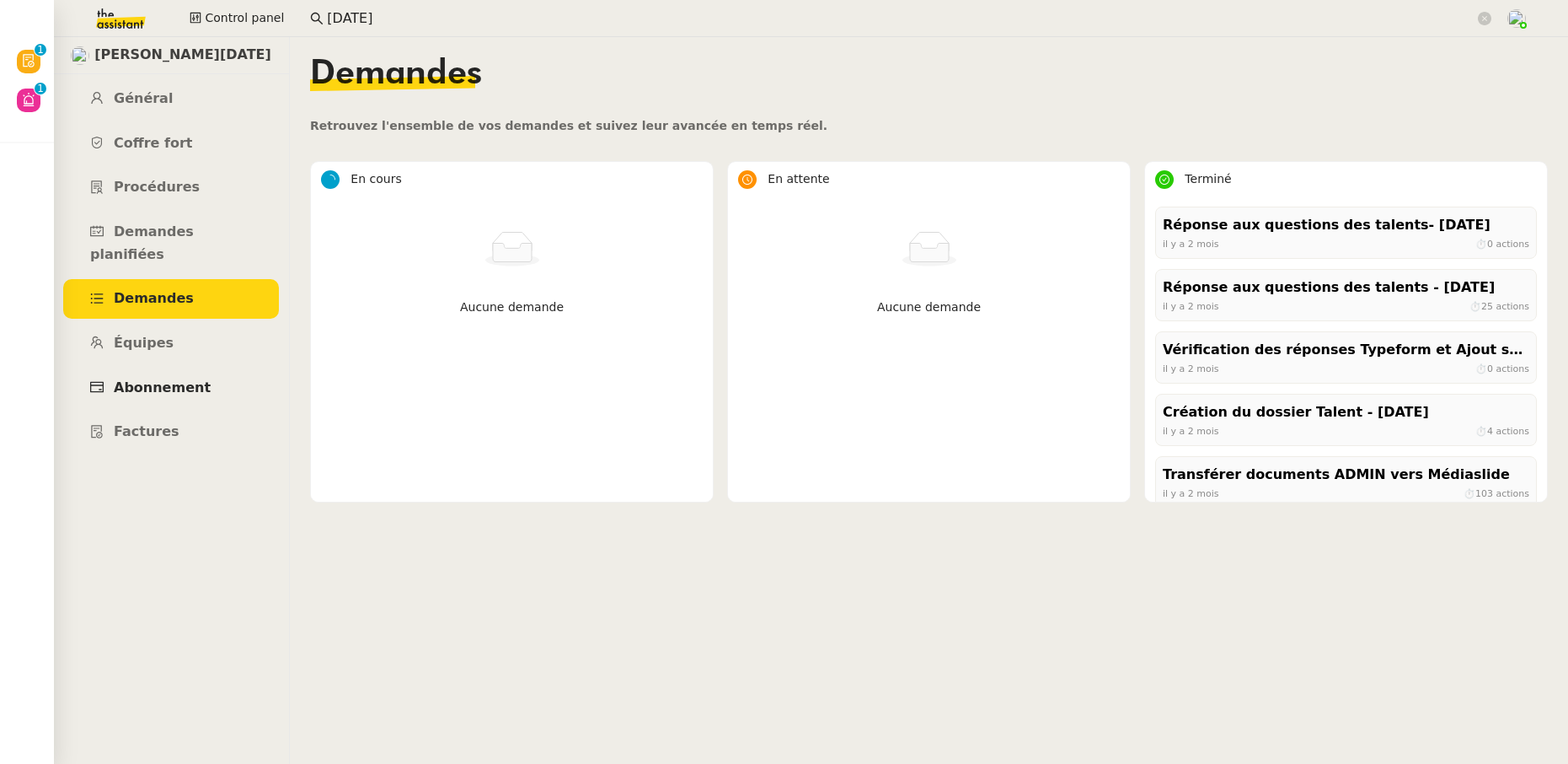
click at [170, 379] on span "Abonnement" at bounding box center [163, 387] width 97 height 16
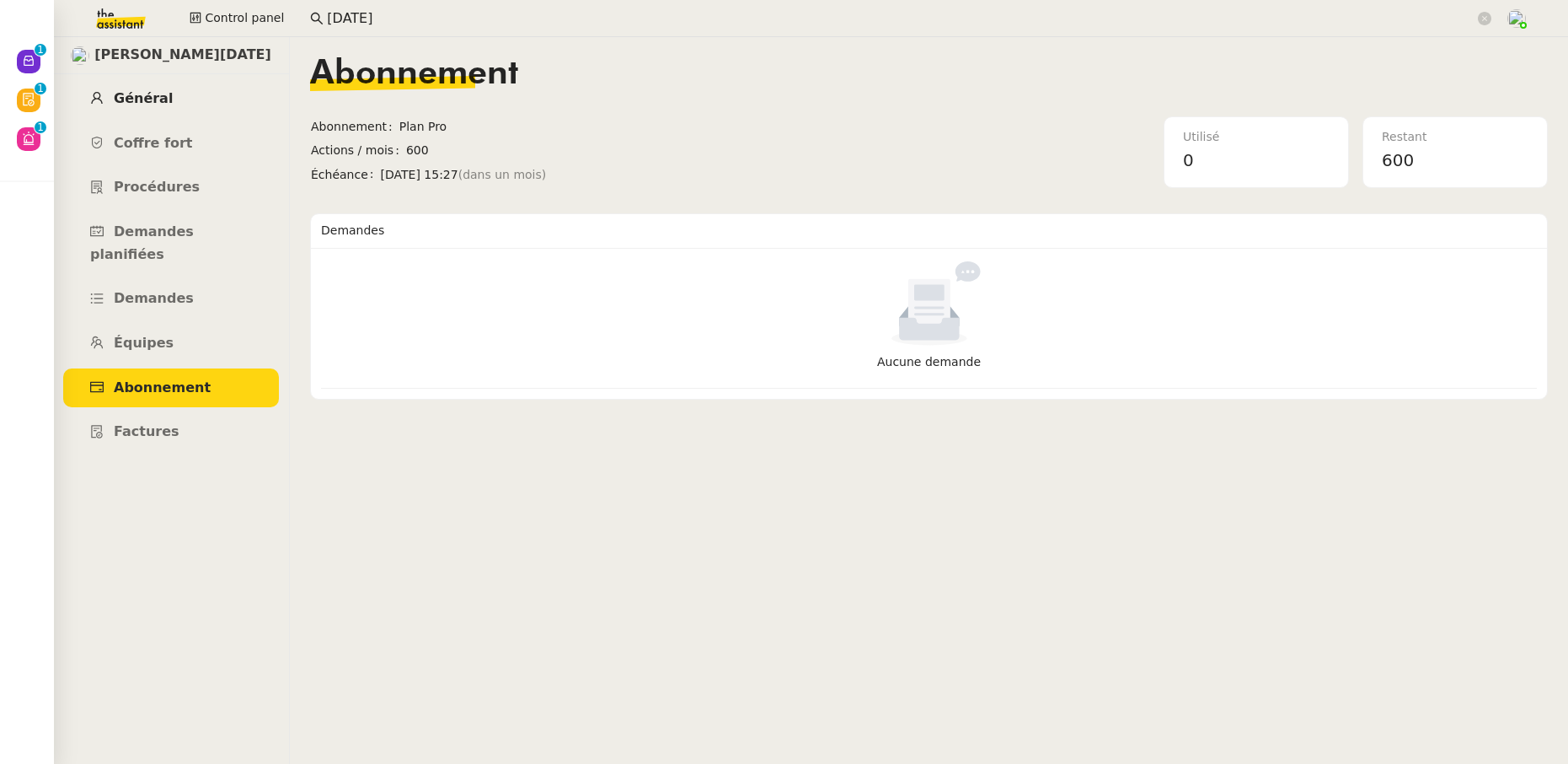
click at [152, 106] on link "Général" at bounding box center [170, 100] width 215 height 40
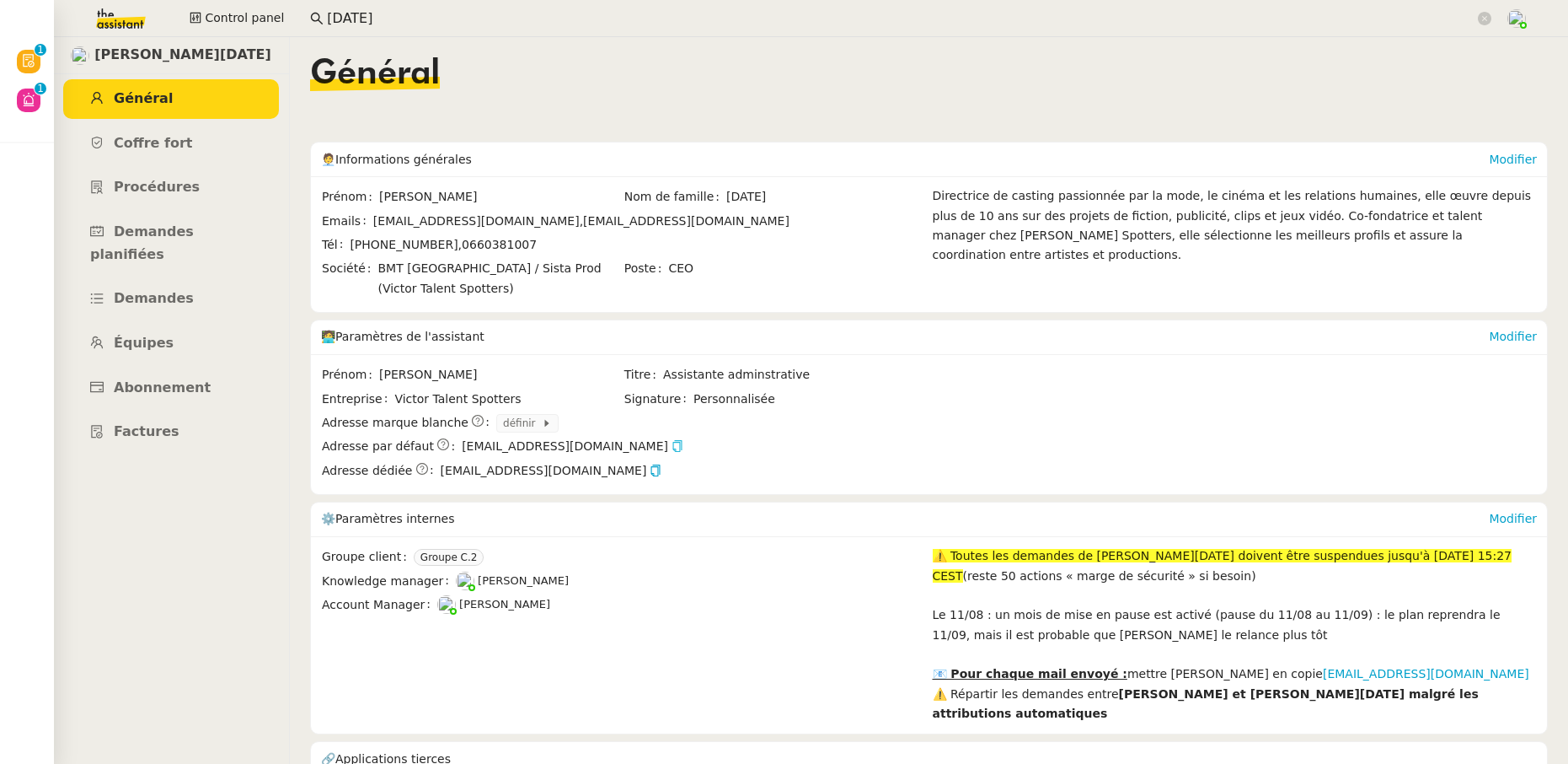
click at [671, 448] on icon "button" at bounding box center [677, 446] width 12 height 12
click at [168, 193] on span "Procédures" at bounding box center [157, 187] width 86 height 16
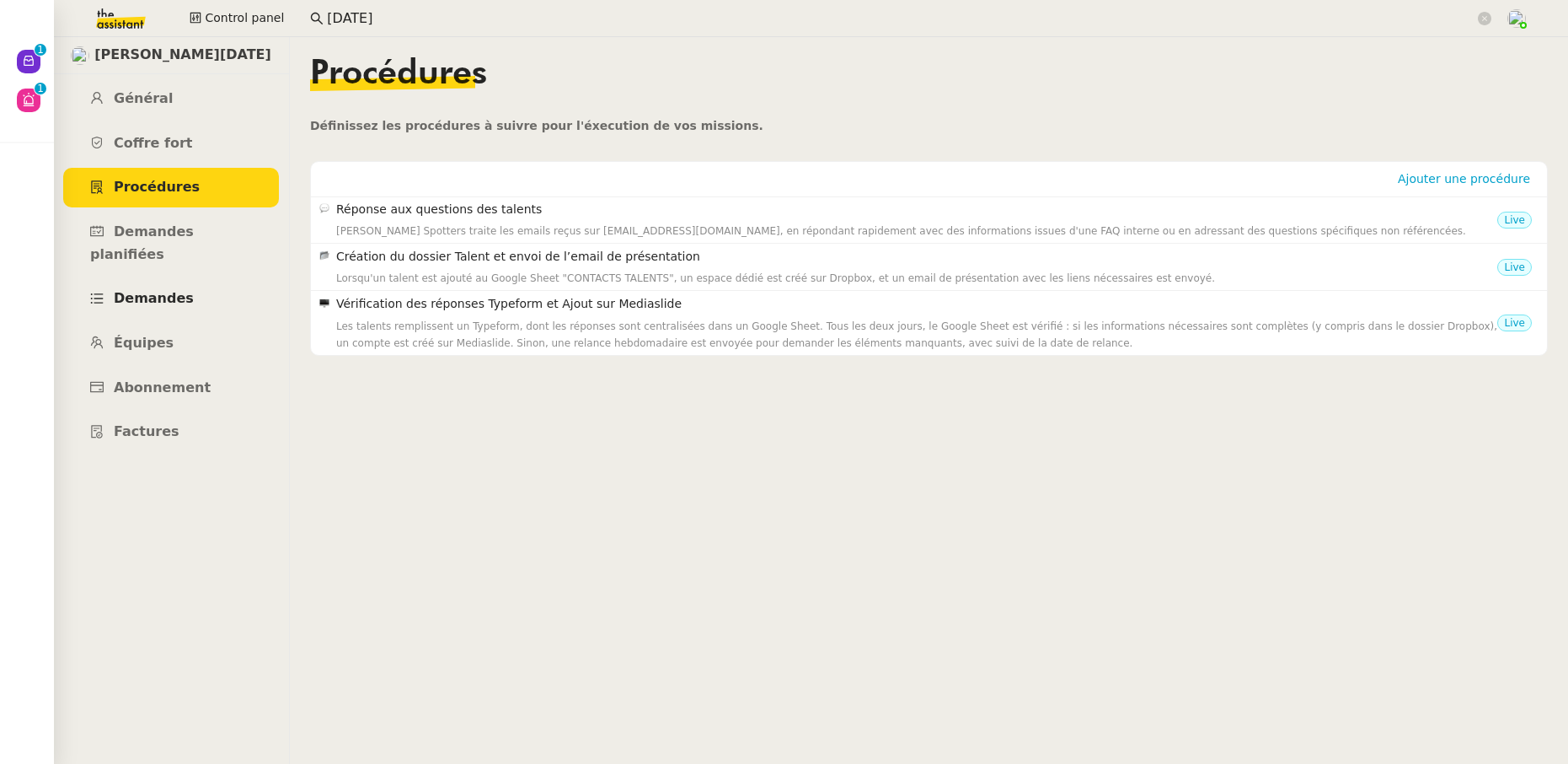
click at [164, 290] on span "Demandes" at bounding box center [154, 298] width 80 height 16
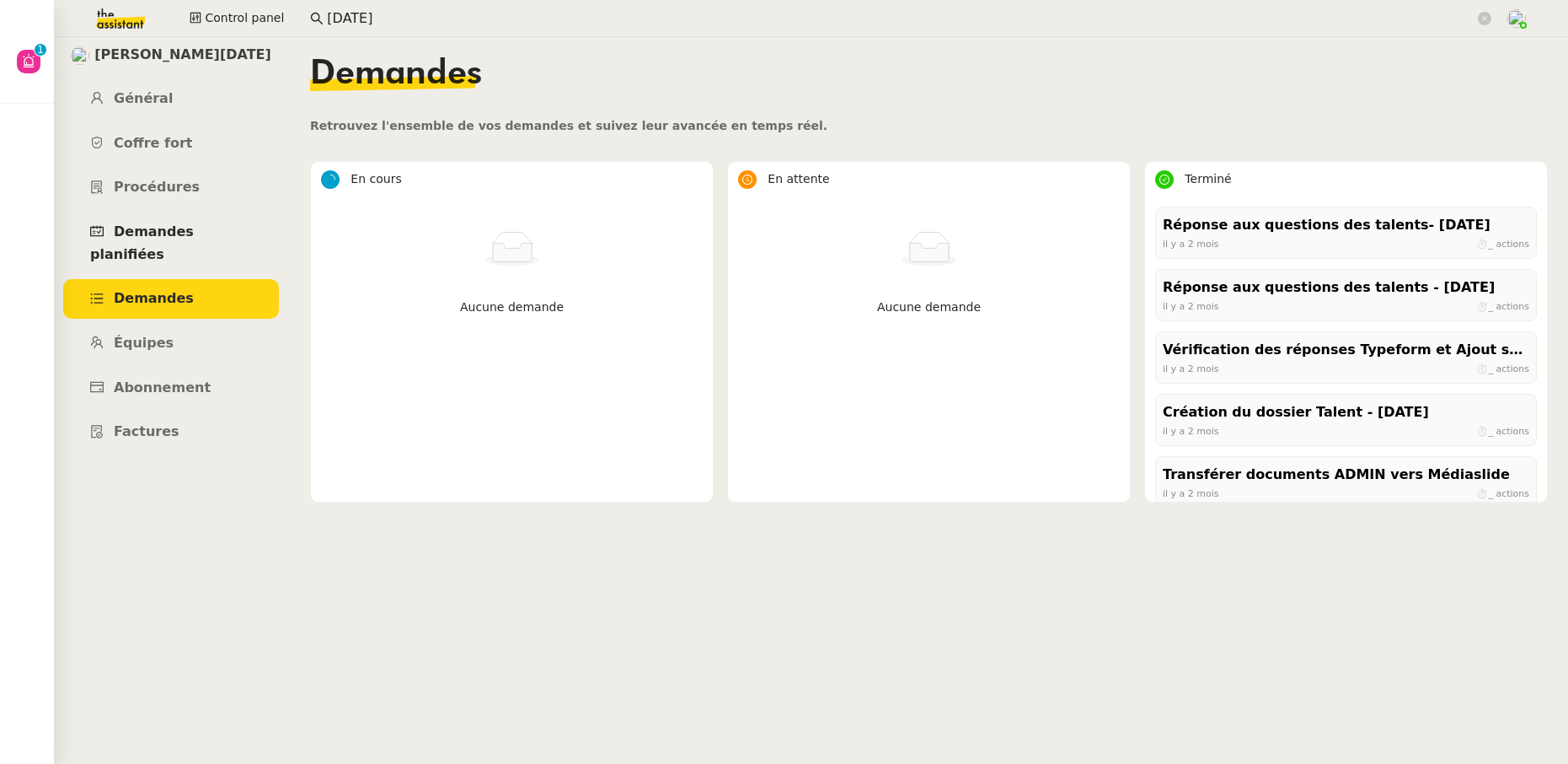
click at [171, 239] on span "Demandes planifiées" at bounding box center [142, 242] width 104 height 39
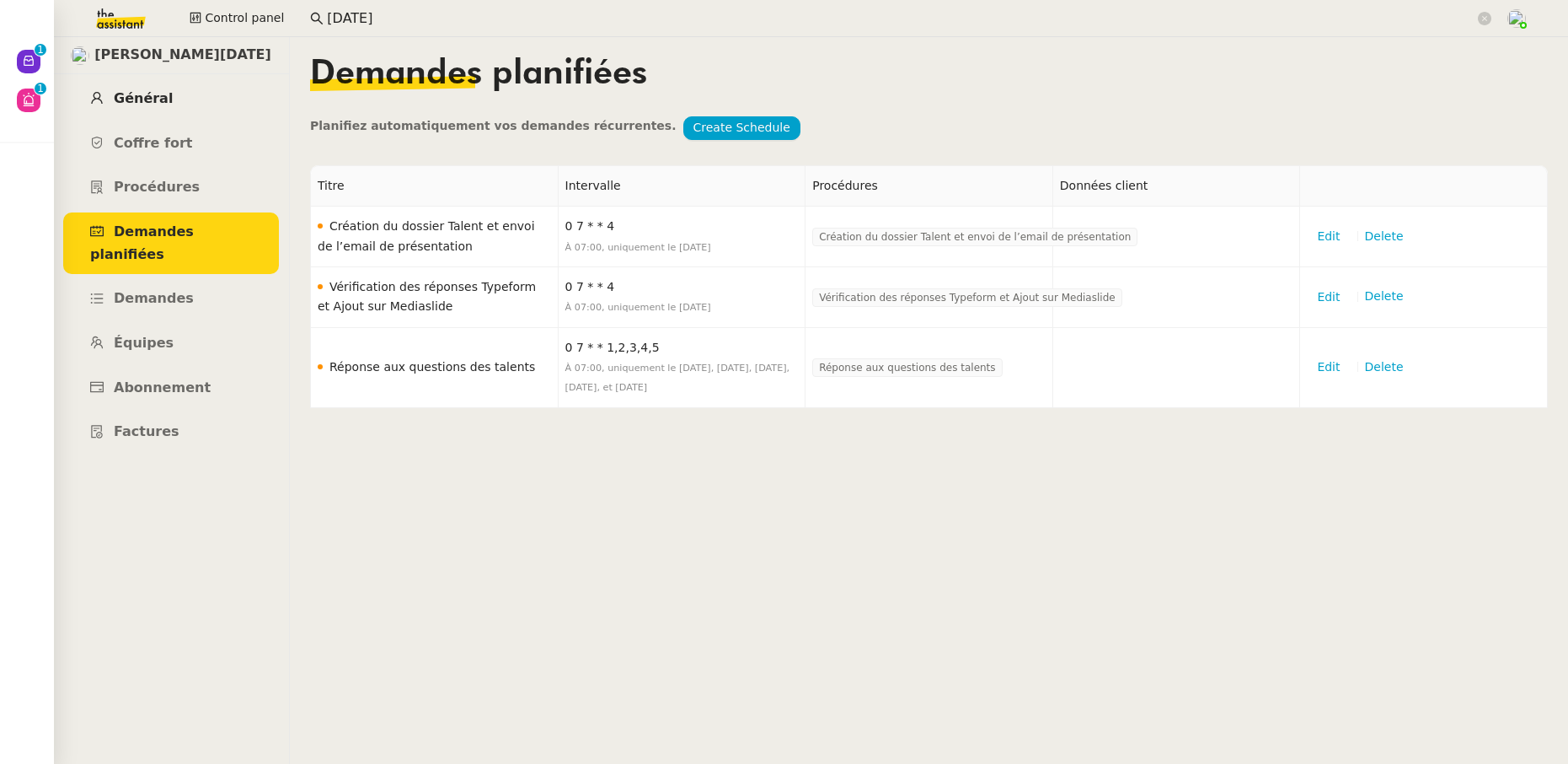
click at [150, 97] on span "Général" at bounding box center [144, 98] width 59 height 16
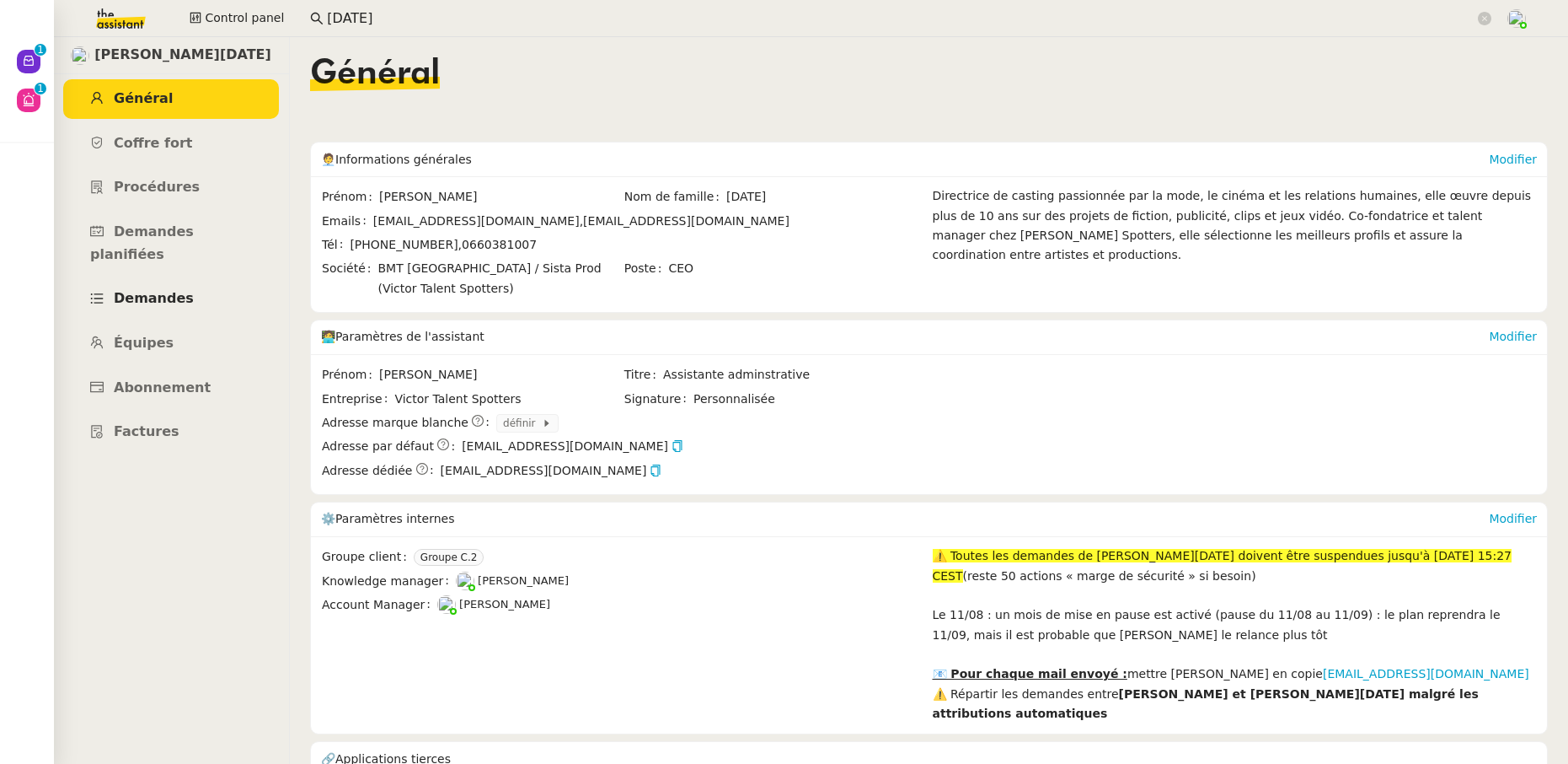
click at [170, 290] on span "Demandes" at bounding box center [154, 298] width 80 height 16
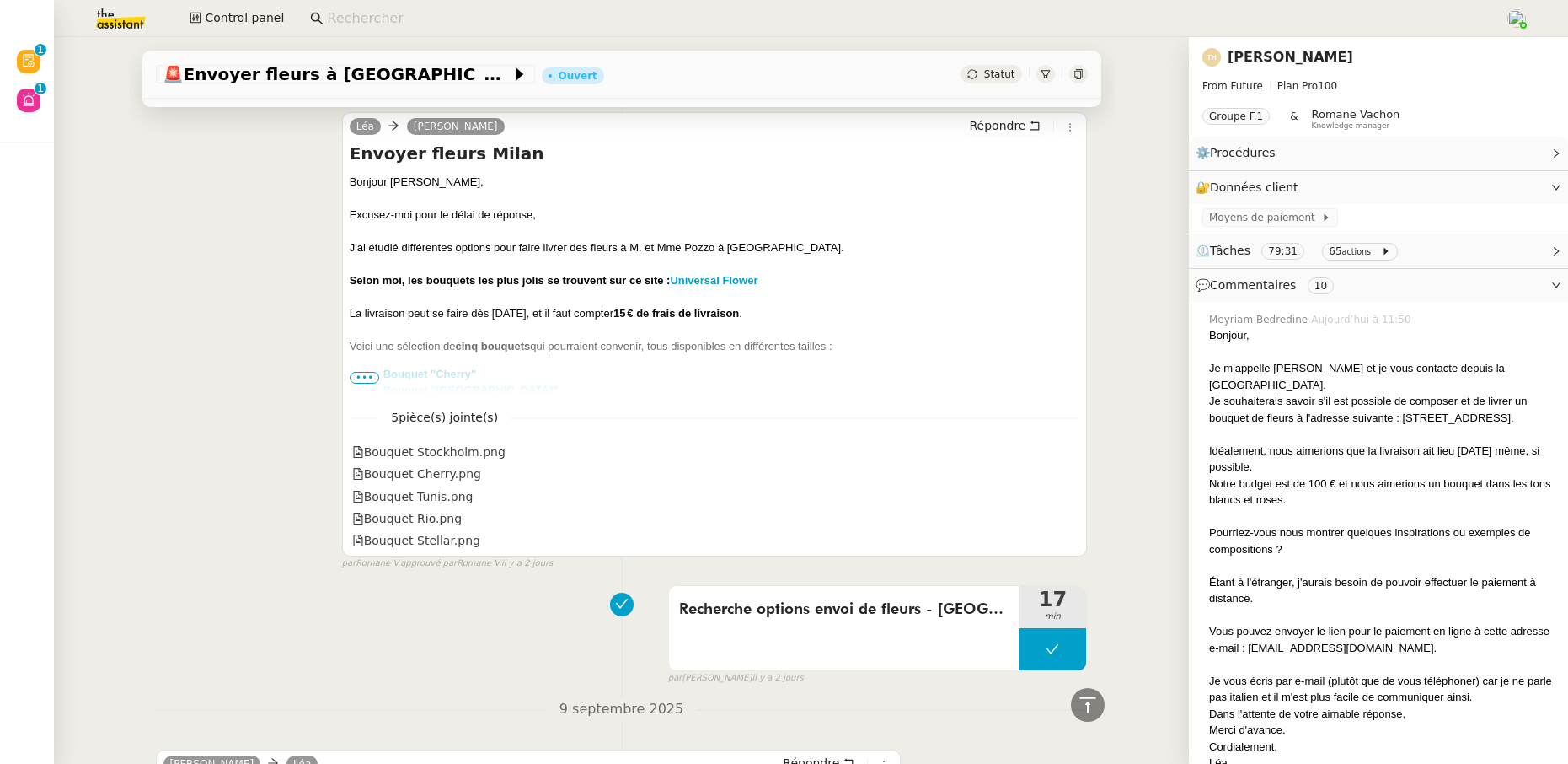
scroll to position [7334, 0]
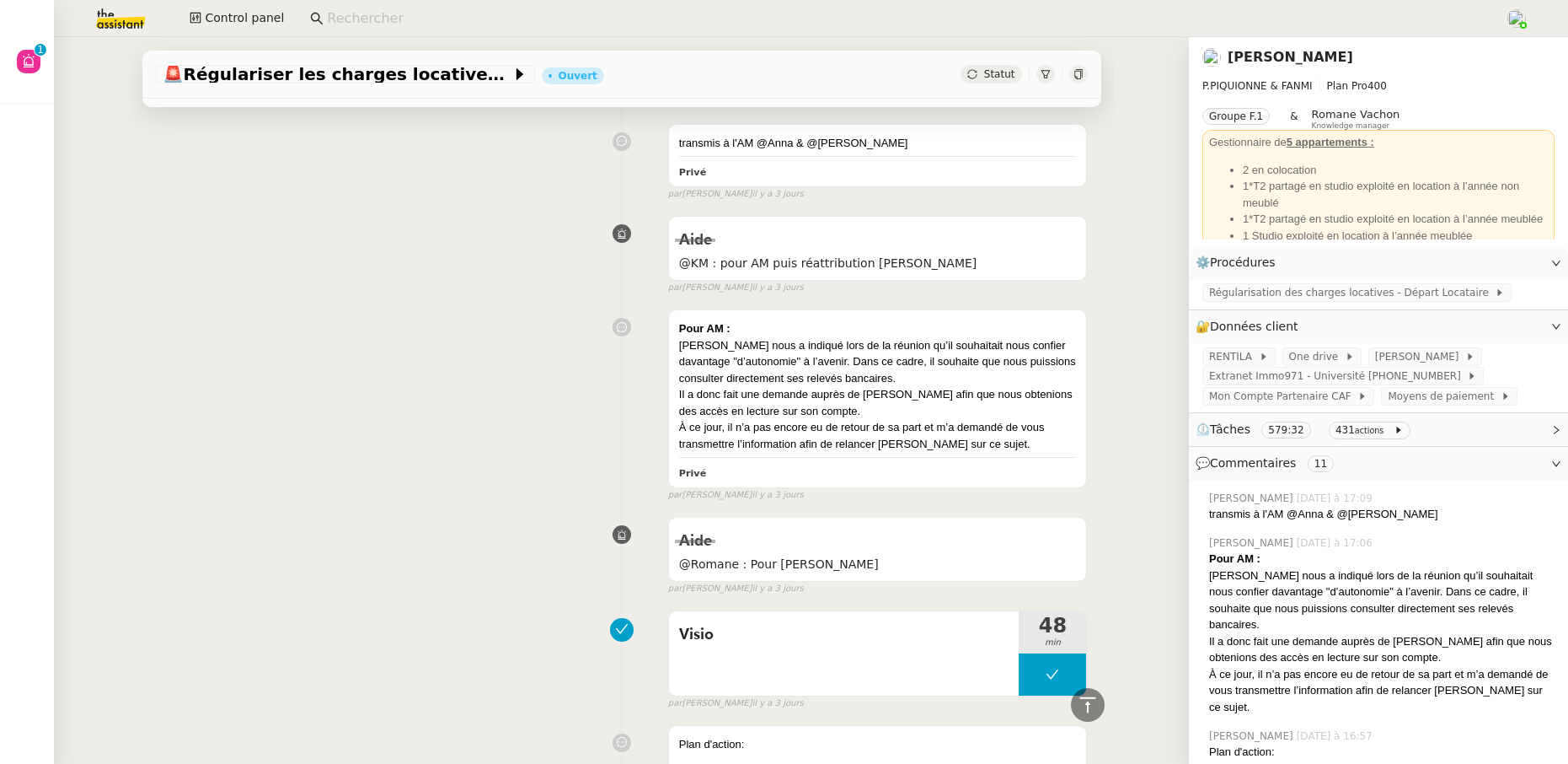
scroll to position [559, 0]
click at [1315, 49] on link "Pascal PIQUIONNE" at bounding box center [1290, 57] width 125 height 16
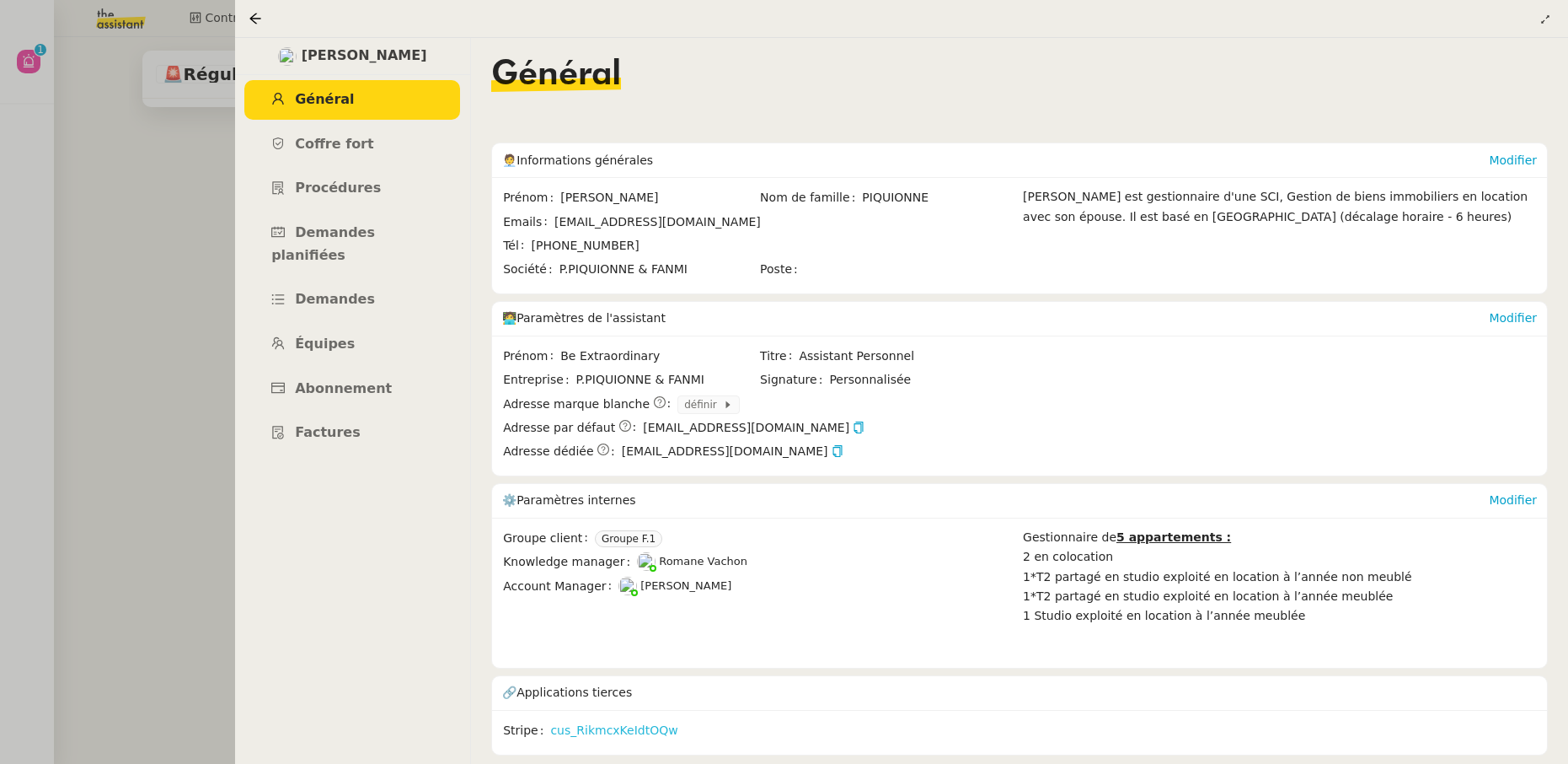
click at [589, 733] on link "cus_RikmcxKeIdtOQw" at bounding box center [613, 730] width 127 height 19
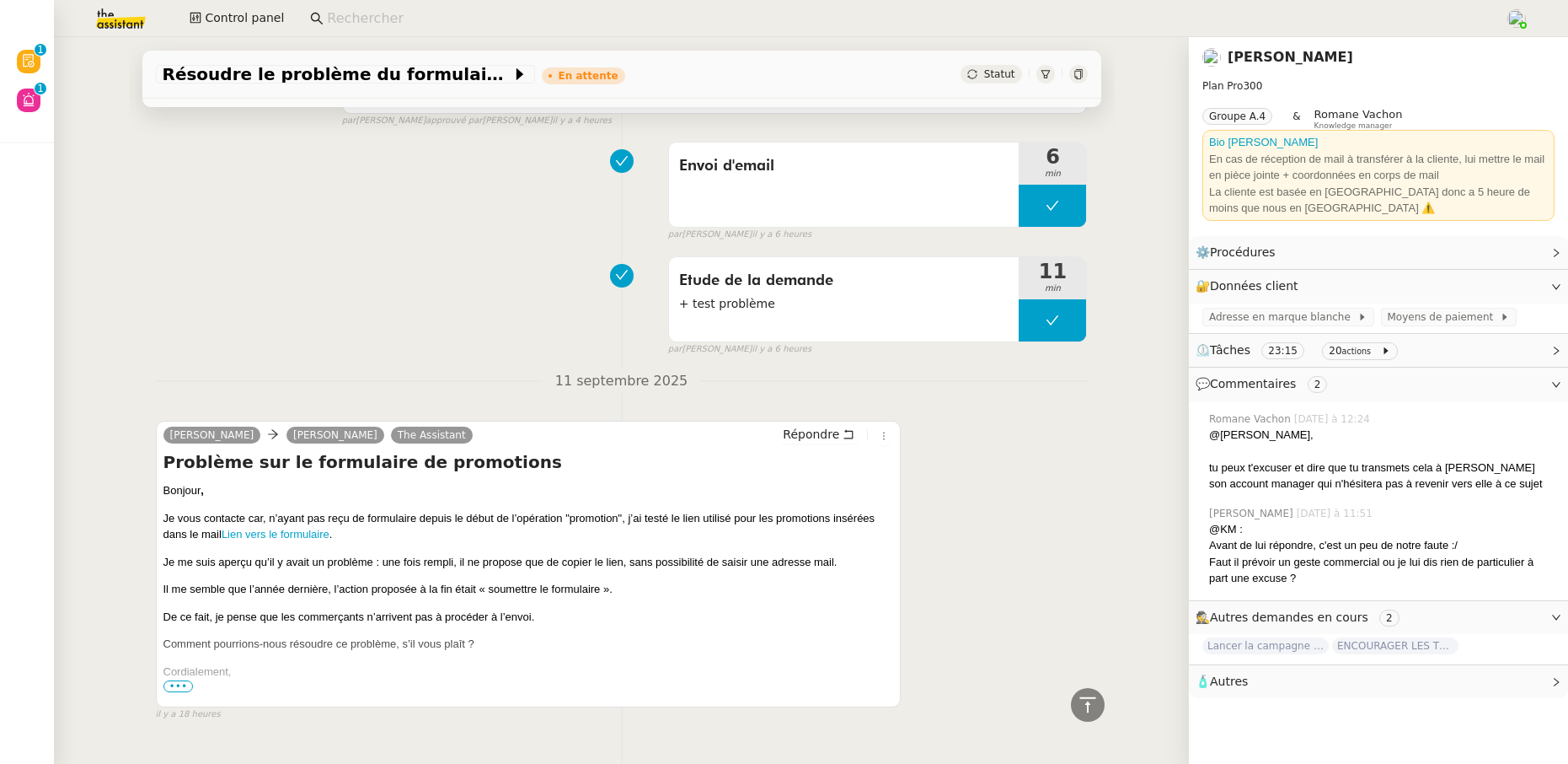
scroll to position [1755, 0]
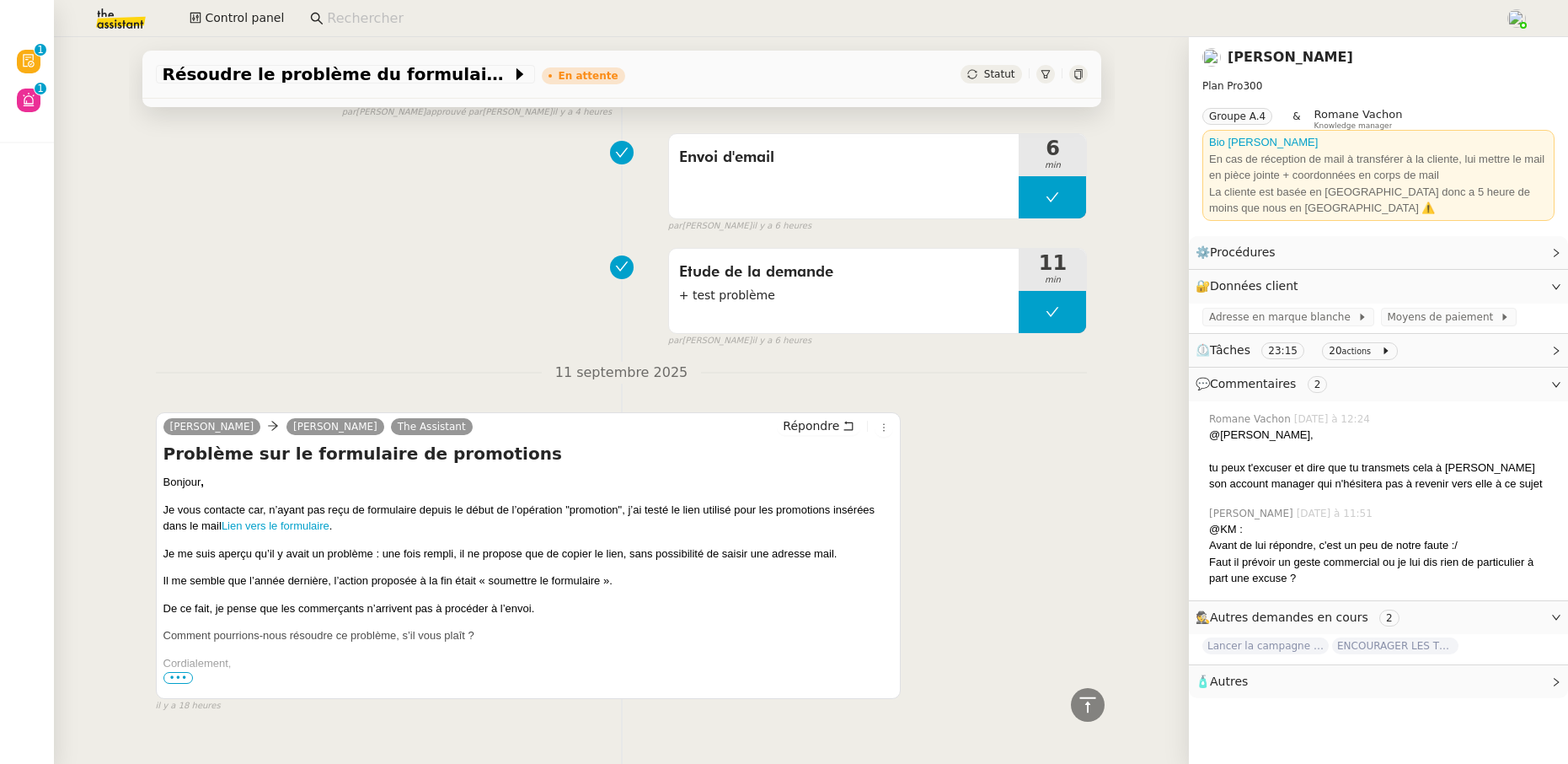
click at [172, 684] on span "•••" at bounding box center [178, 677] width 30 height 12
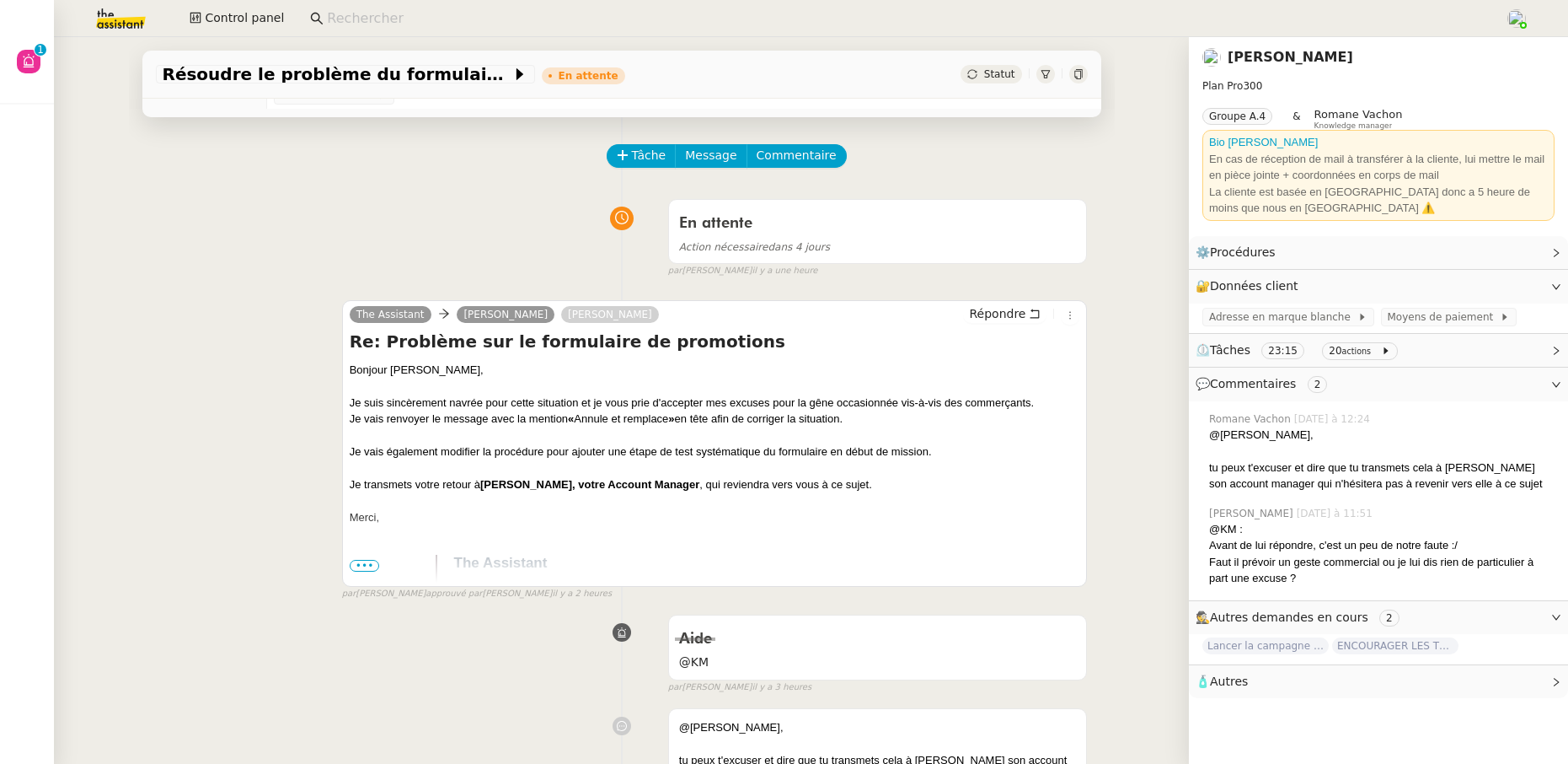
scroll to position [0, 0]
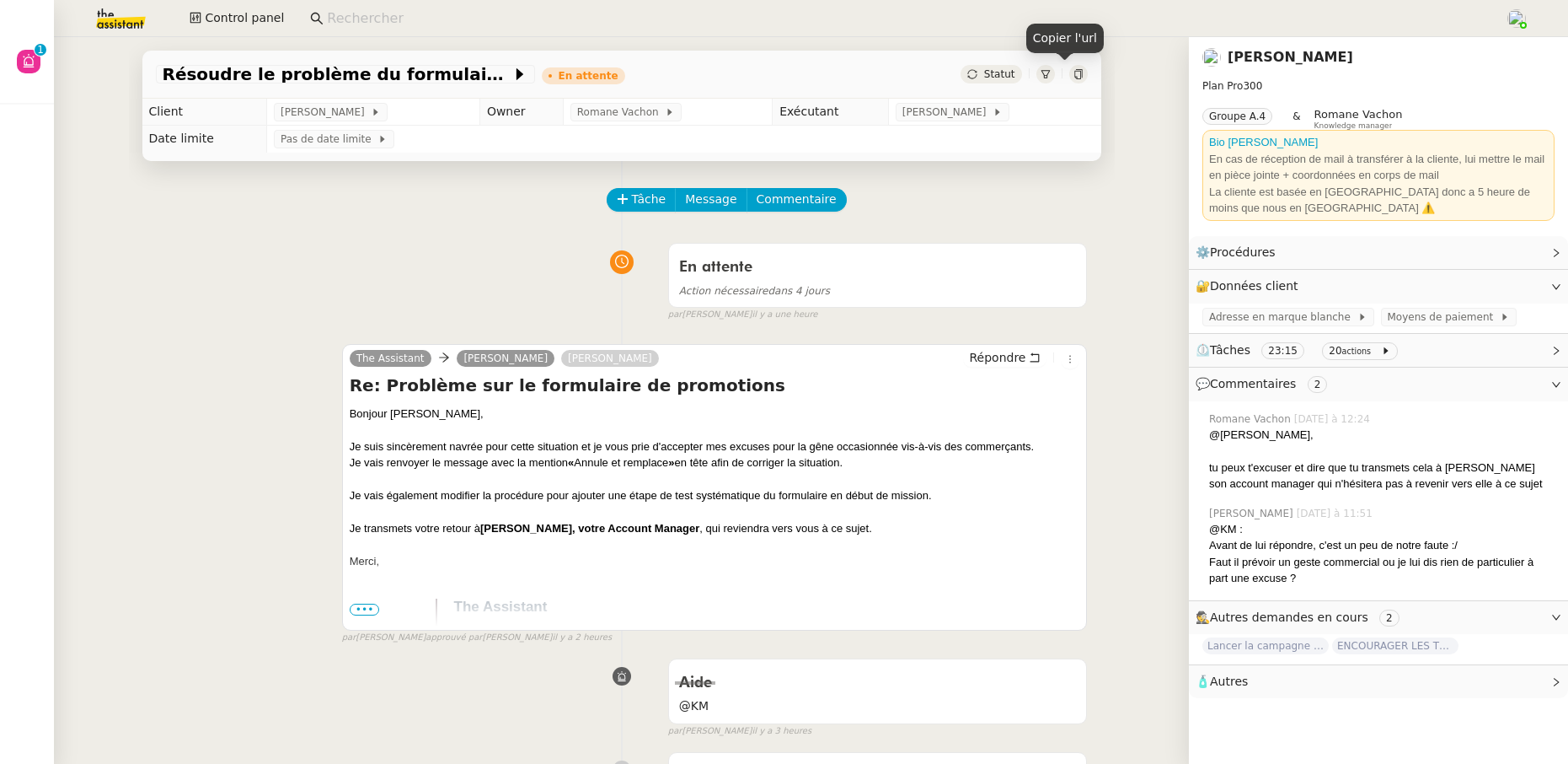
click at [1073, 74] on icon at bounding box center [1078, 74] width 10 height 10
drag, startPoint x: 703, startPoint y: 388, endPoint x: 371, endPoint y: 388, distance: 332.0
click at [371, 388] on h4 "Re: Problème sur le formulaire de promotions" at bounding box center [714, 385] width 731 height 23
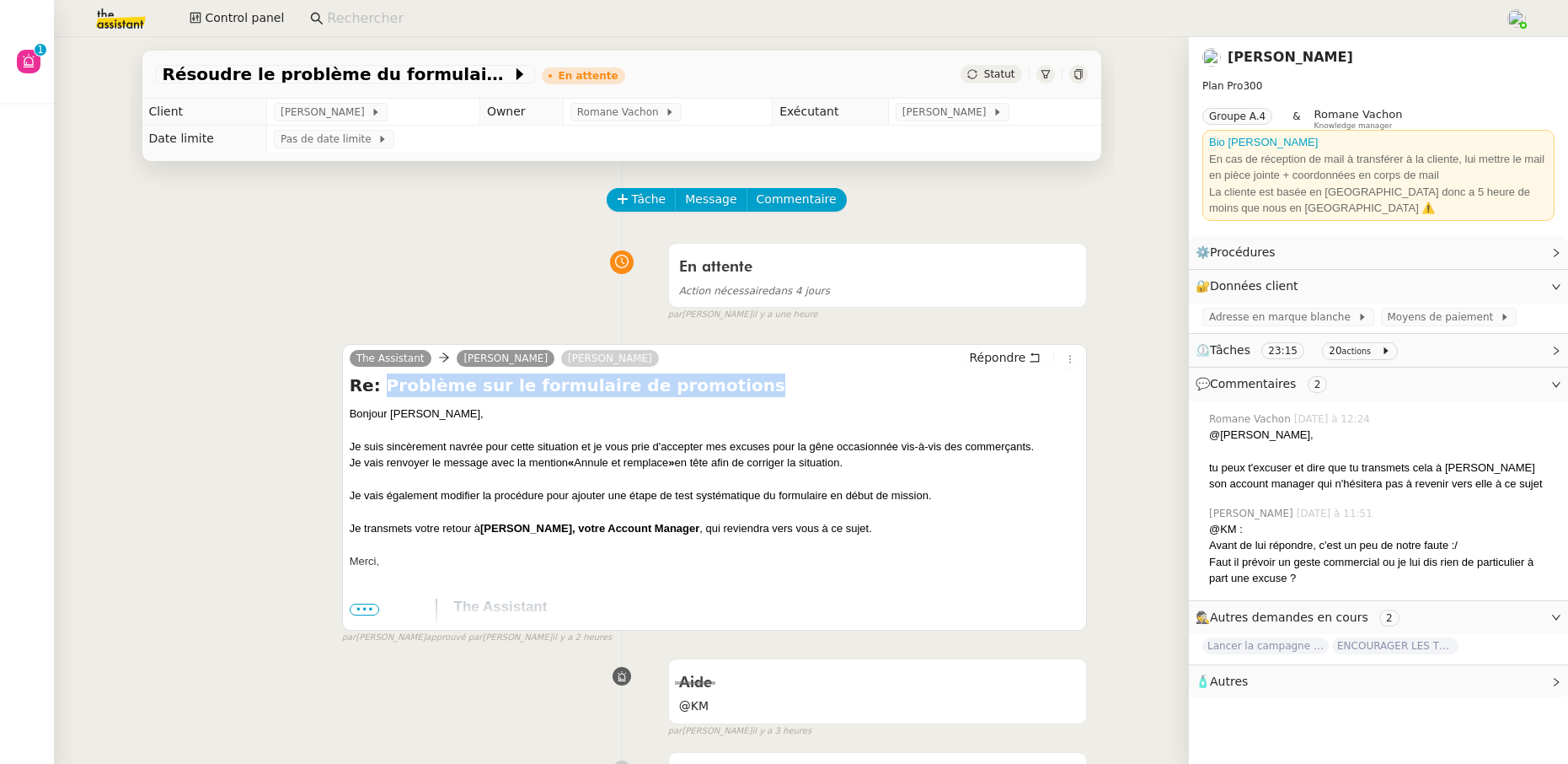
copy h4 "Problème sur le formulaire de promotions"
